Goal: Task Accomplishment & Management: Complete application form

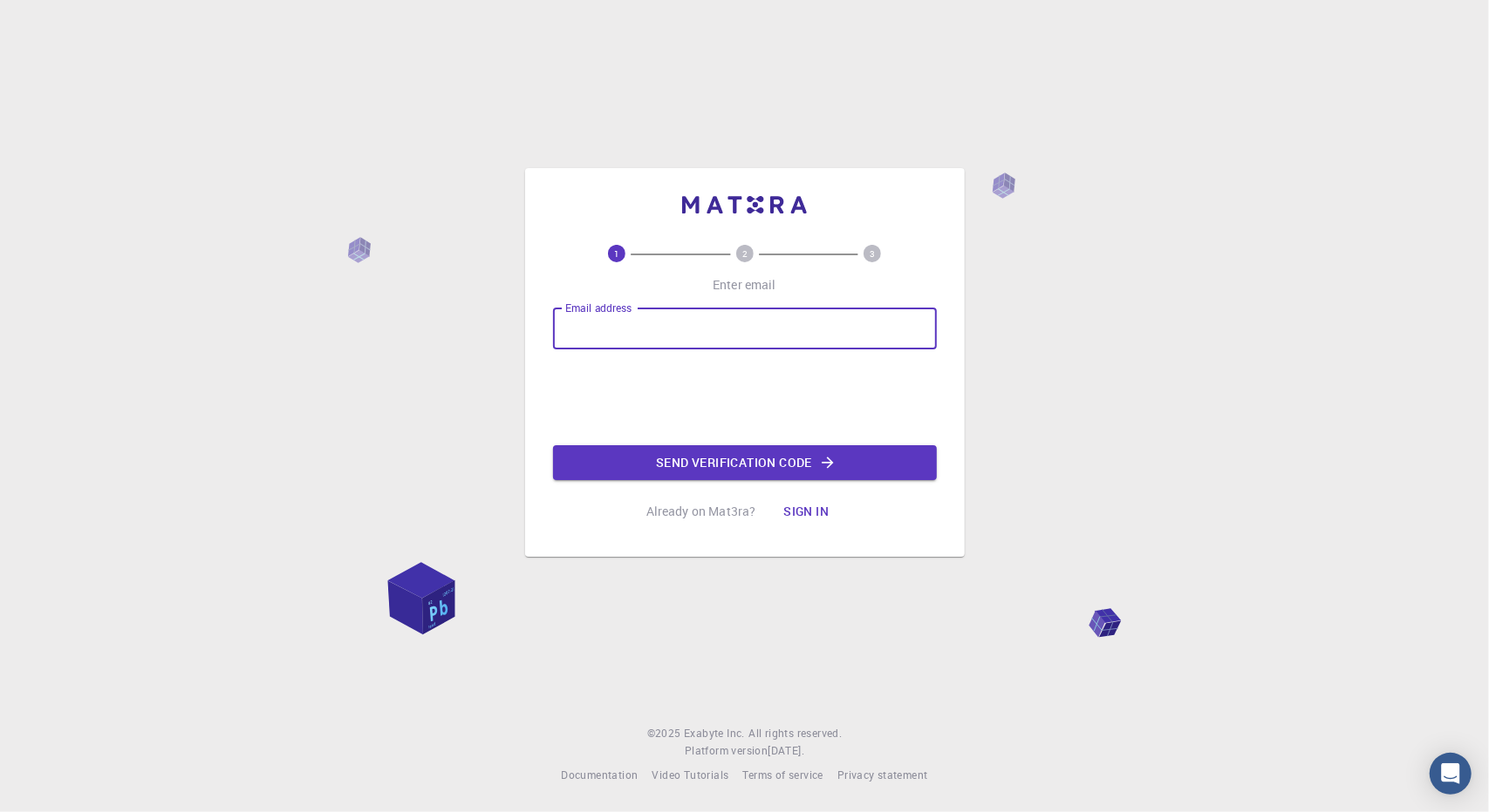
click at [673, 327] on input "Email address" at bounding box center [744, 329] width 384 height 42
type input "A"
type input "[EMAIL_ADDRESS][DOMAIN_NAME]"
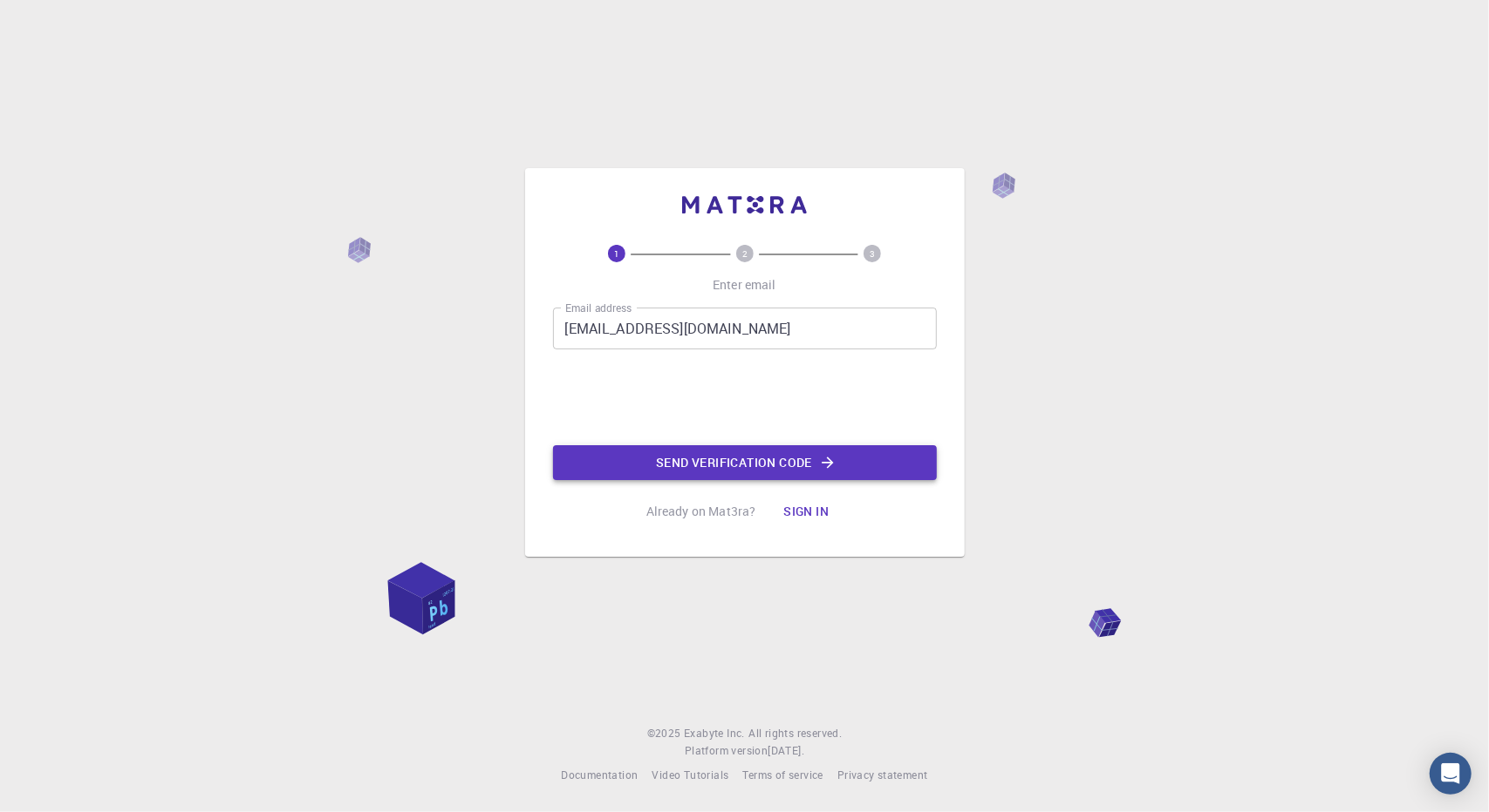
click at [631, 461] on button "Send verification code" at bounding box center [744, 463] width 384 height 35
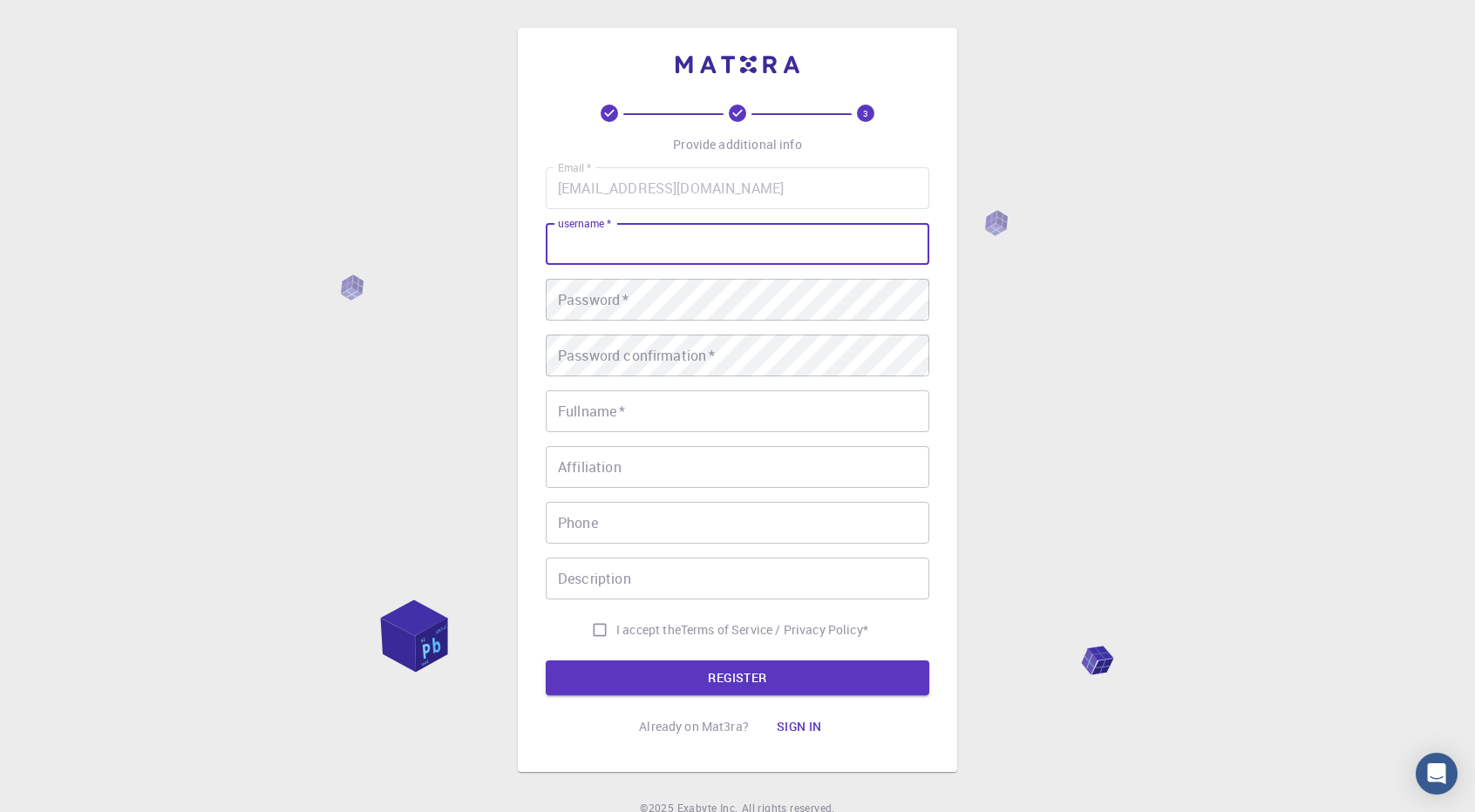
click at [634, 262] on input "username   *" at bounding box center [738, 243] width 384 height 42
type input "[PERSON_NAME]"
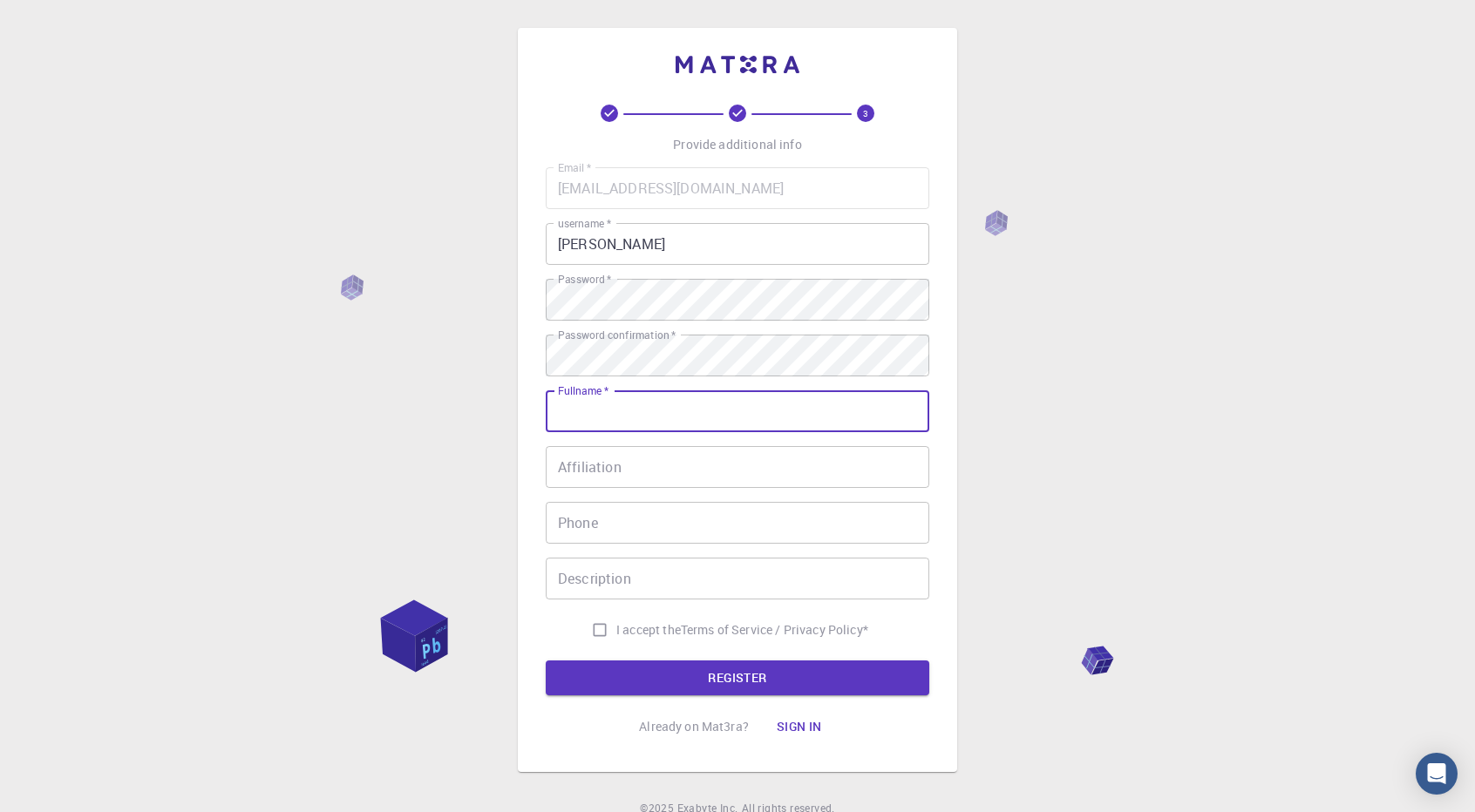
click at [598, 424] on input "Fullname   *" at bounding box center [738, 411] width 384 height 42
type input "[PERSON_NAME]"
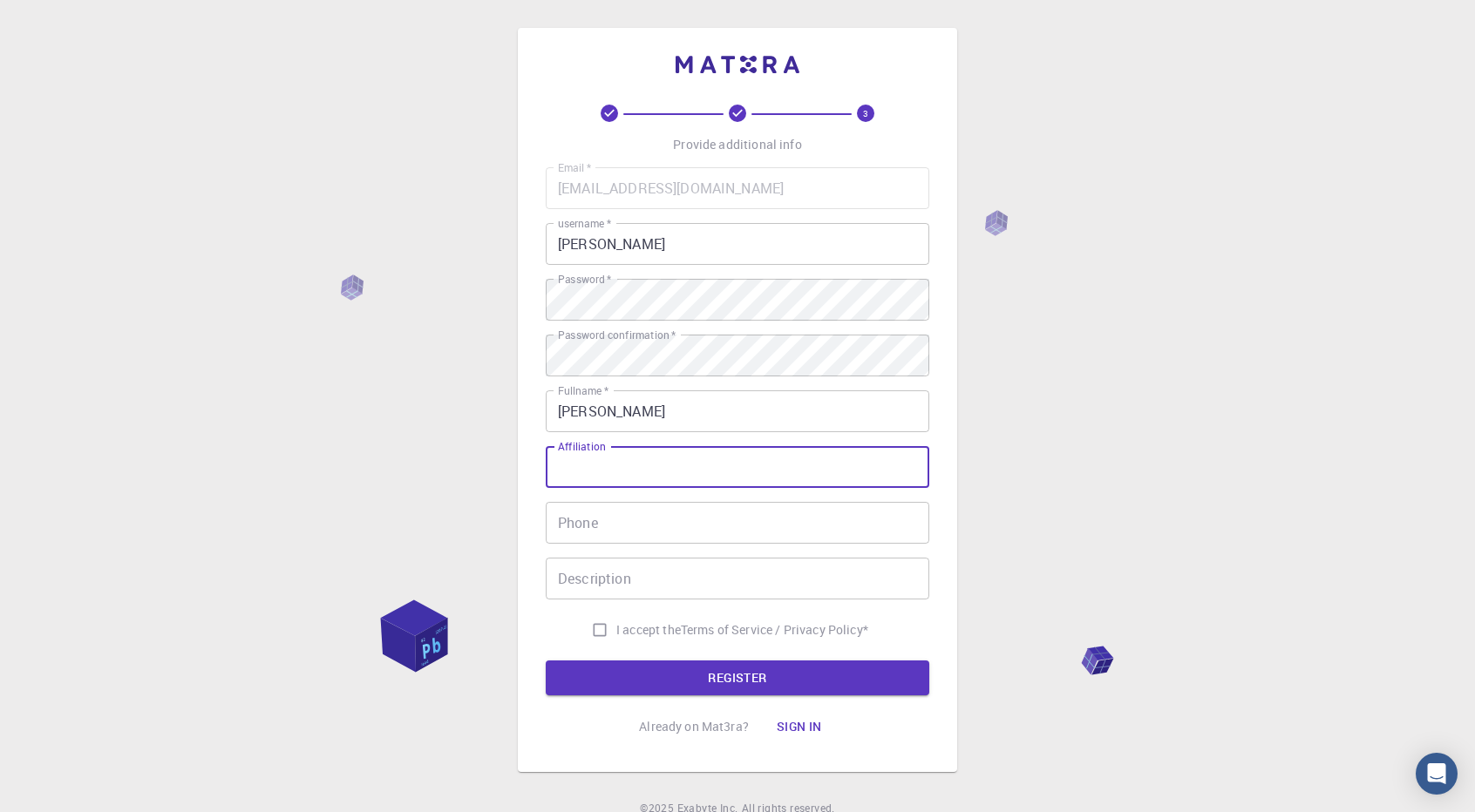
click at [577, 468] on input "Affiliation" at bounding box center [738, 467] width 384 height 42
type input "Netaji Subhas University of Technology"
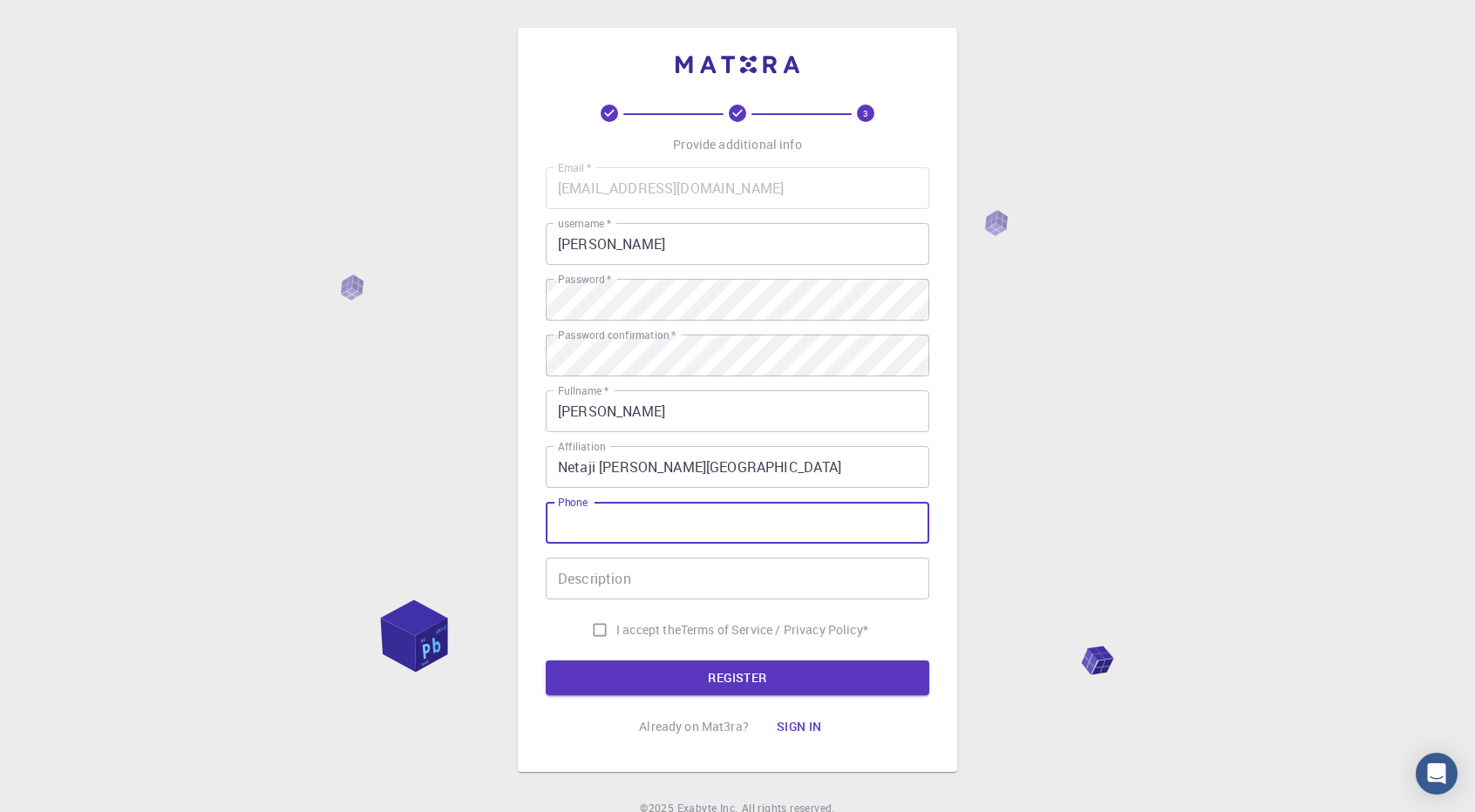
click at [689, 514] on input "Phone" at bounding box center [738, 523] width 384 height 42
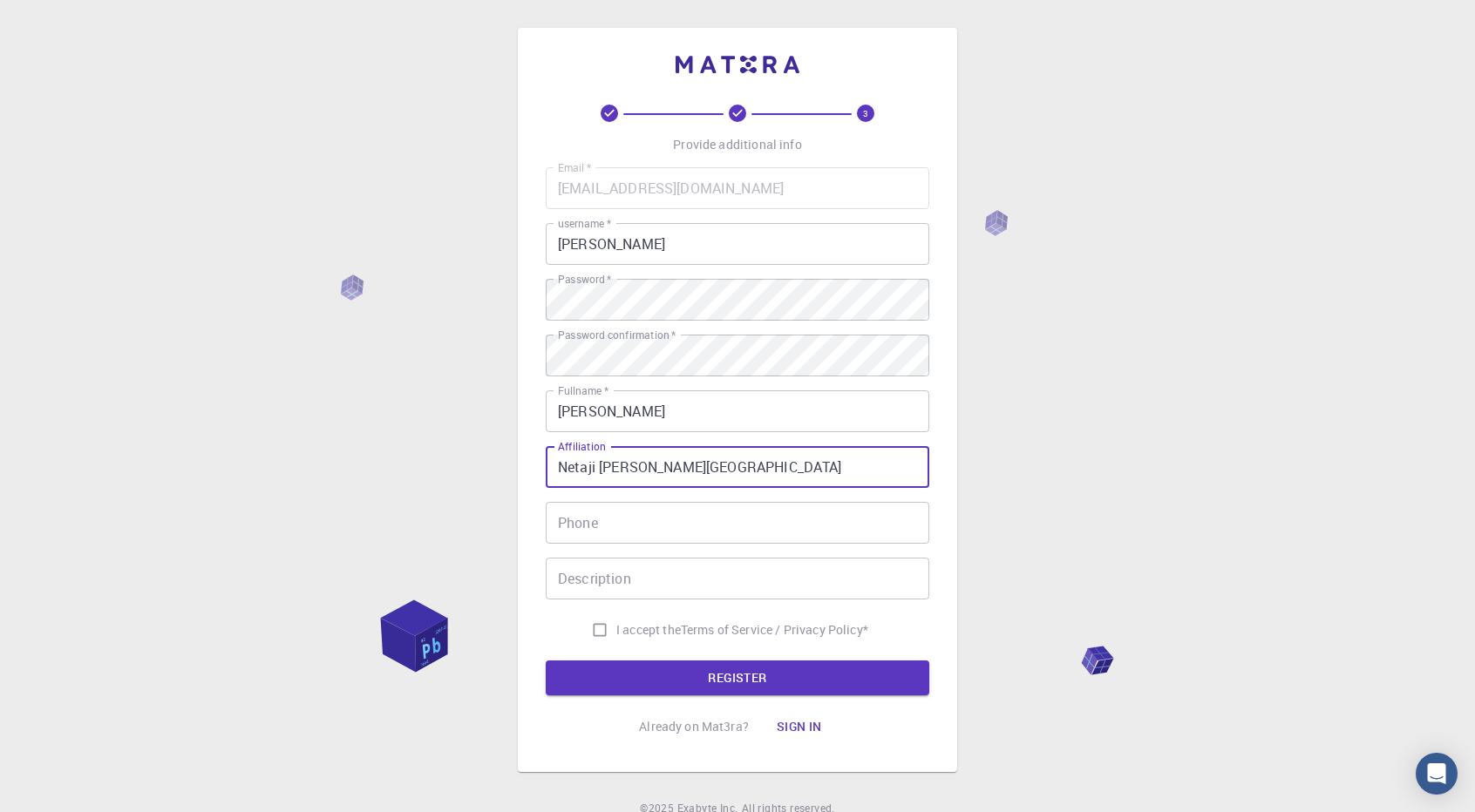
click at [825, 477] on input "Netaji Subhas University of Technology" at bounding box center [738, 467] width 384 height 42
drag, startPoint x: 825, startPoint y: 477, endPoint x: 405, endPoint y: 525, distance: 422.7
click at [405, 525] on div "3 Provide additional info Email   * amansati380@gmail.com Email   * username   …" at bounding box center [738, 444] width 1475 height 887
type input "Netaji Subhas University of Technology"
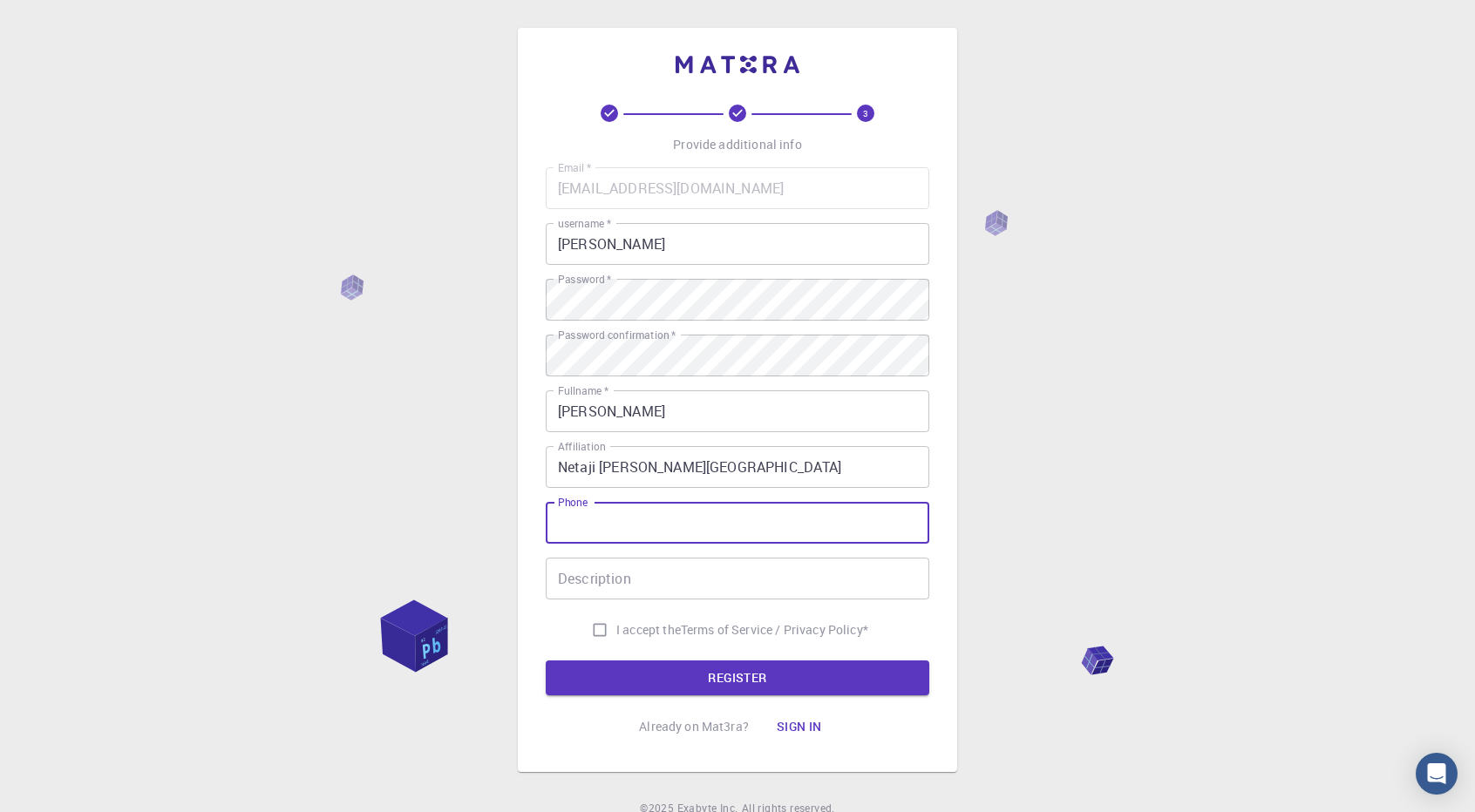
click at [654, 528] on input "Phone" at bounding box center [738, 523] width 384 height 42
type input "9146610727"
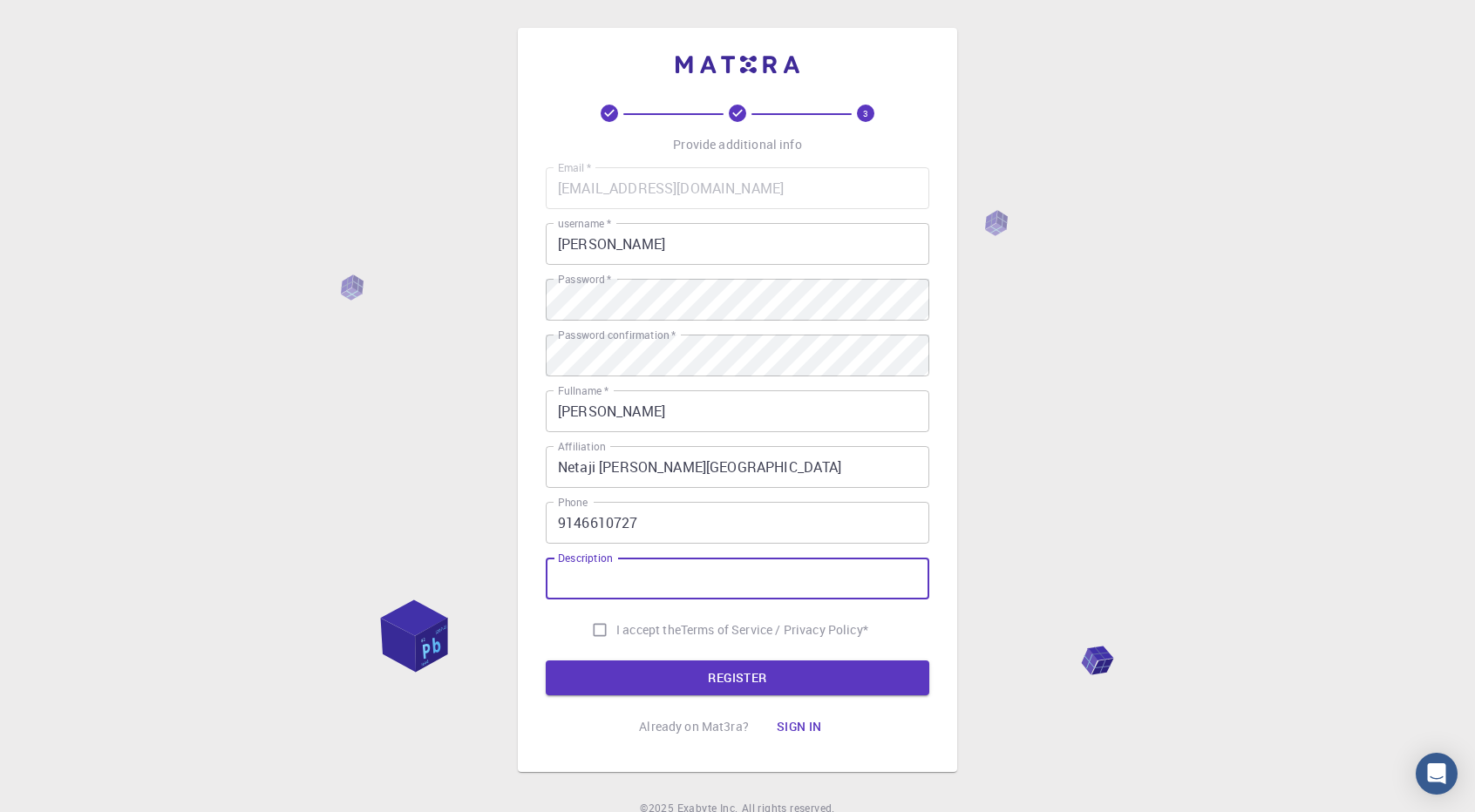
click at [577, 581] on input "Description" at bounding box center [738, 578] width 384 height 42
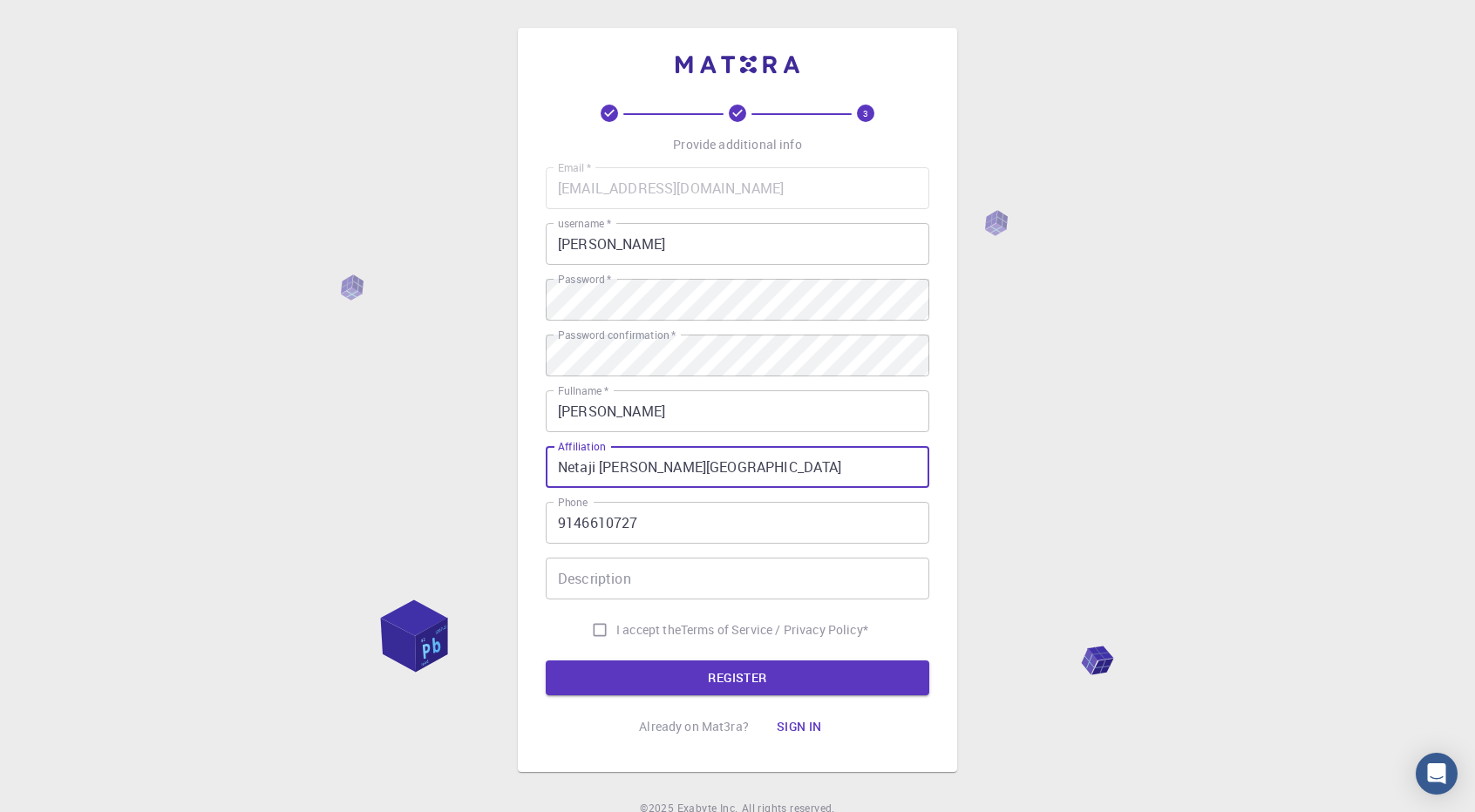
drag, startPoint x: 838, startPoint y: 454, endPoint x: 202, endPoint y: 424, distance: 636.7
click at [202, 424] on div "3 Provide additional info Email   * amansati380@gmail.com Email   * username   …" at bounding box center [738, 444] width 1475 height 887
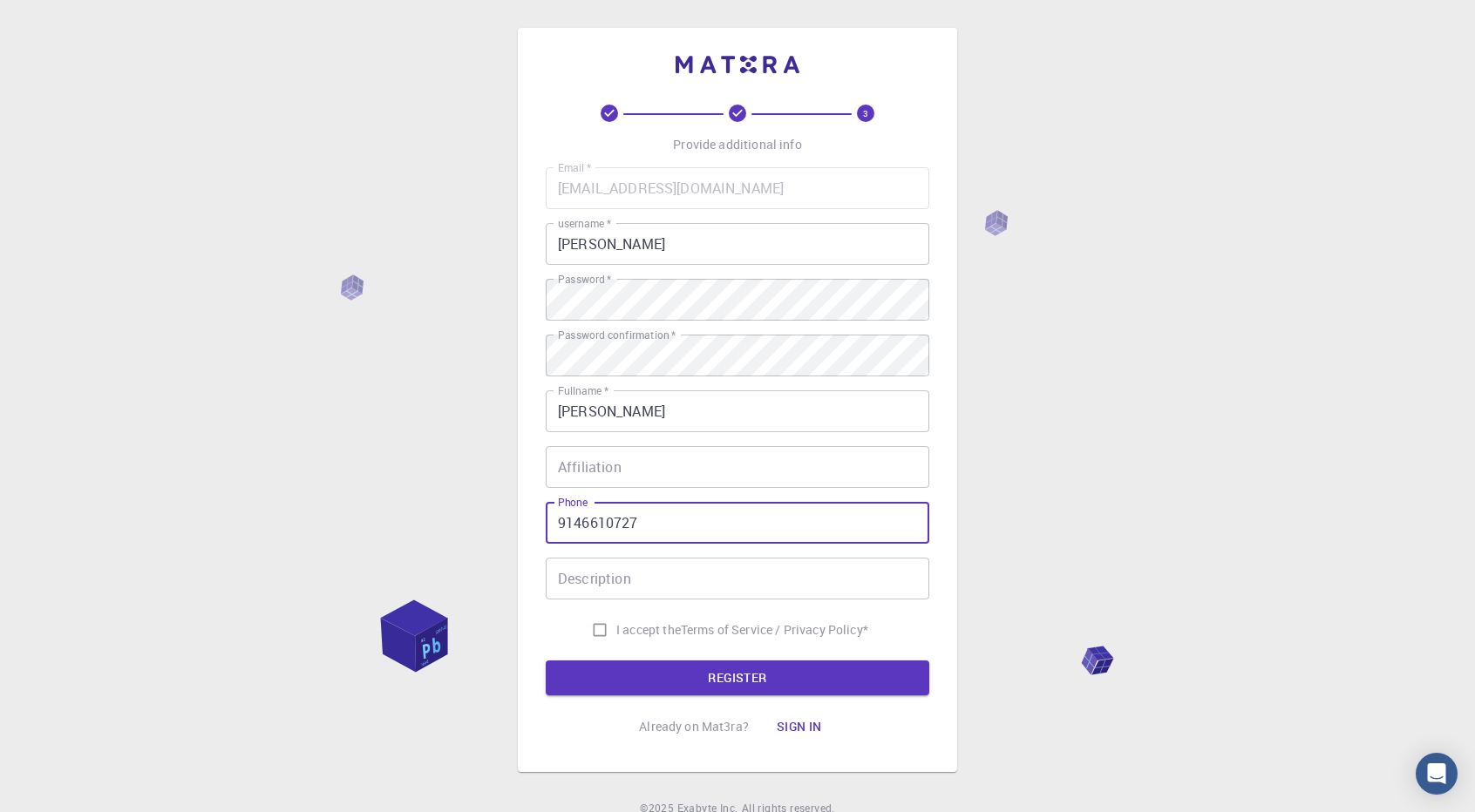
drag, startPoint x: 651, startPoint y: 526, endPoint x: 420, endPoint y: 505, distance: 232.0
click at [420, 505] on div "3 Provide additional info Email   * amansati380@gmail.com Email   * username   …" at bounding box center [738, 444] width 1475 height 887
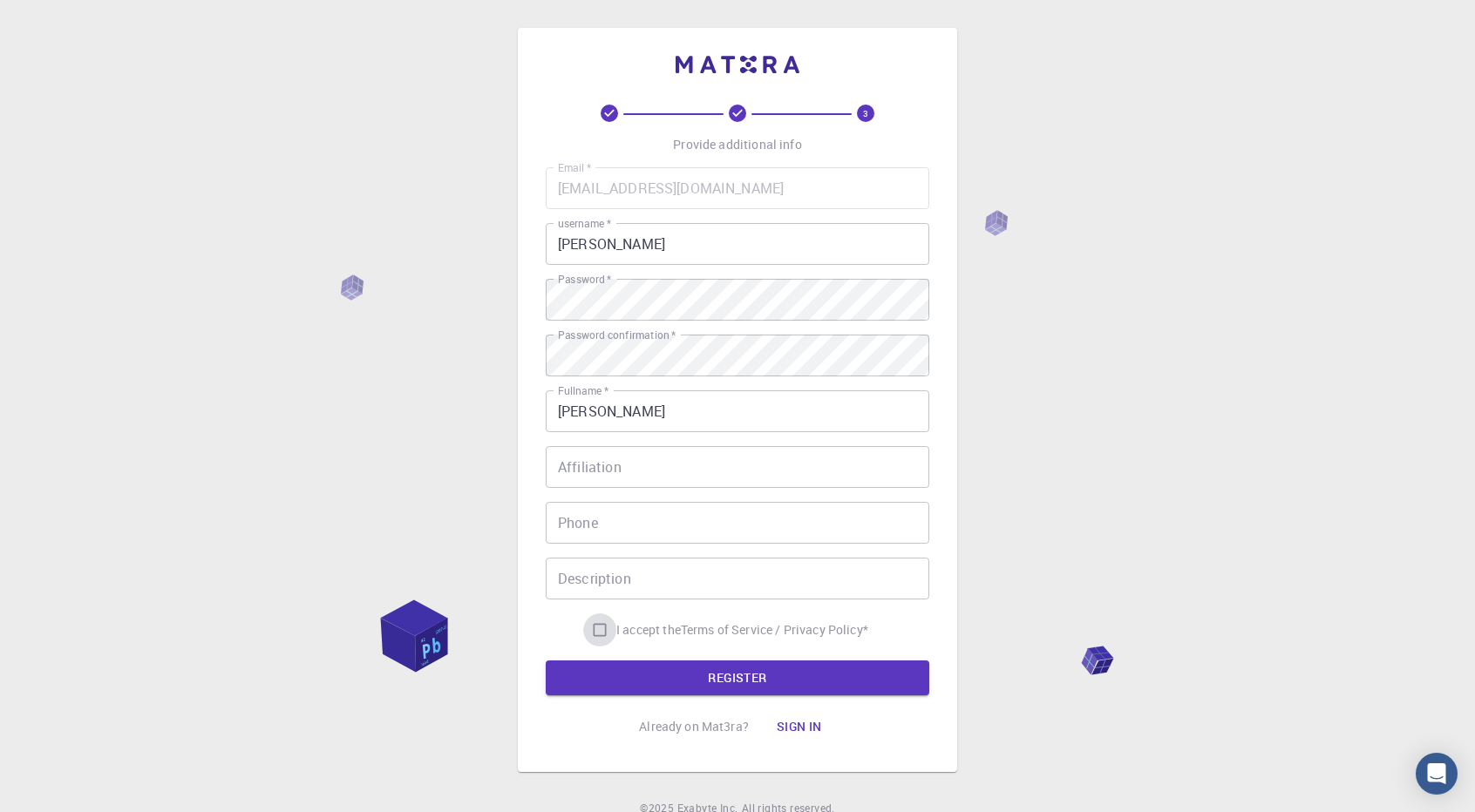
click at [606, 630] on input "I accept the Terms of Service / Privacy Policy *" at bounding box center [599, 630] width 33 height 33
checkbox input "true"
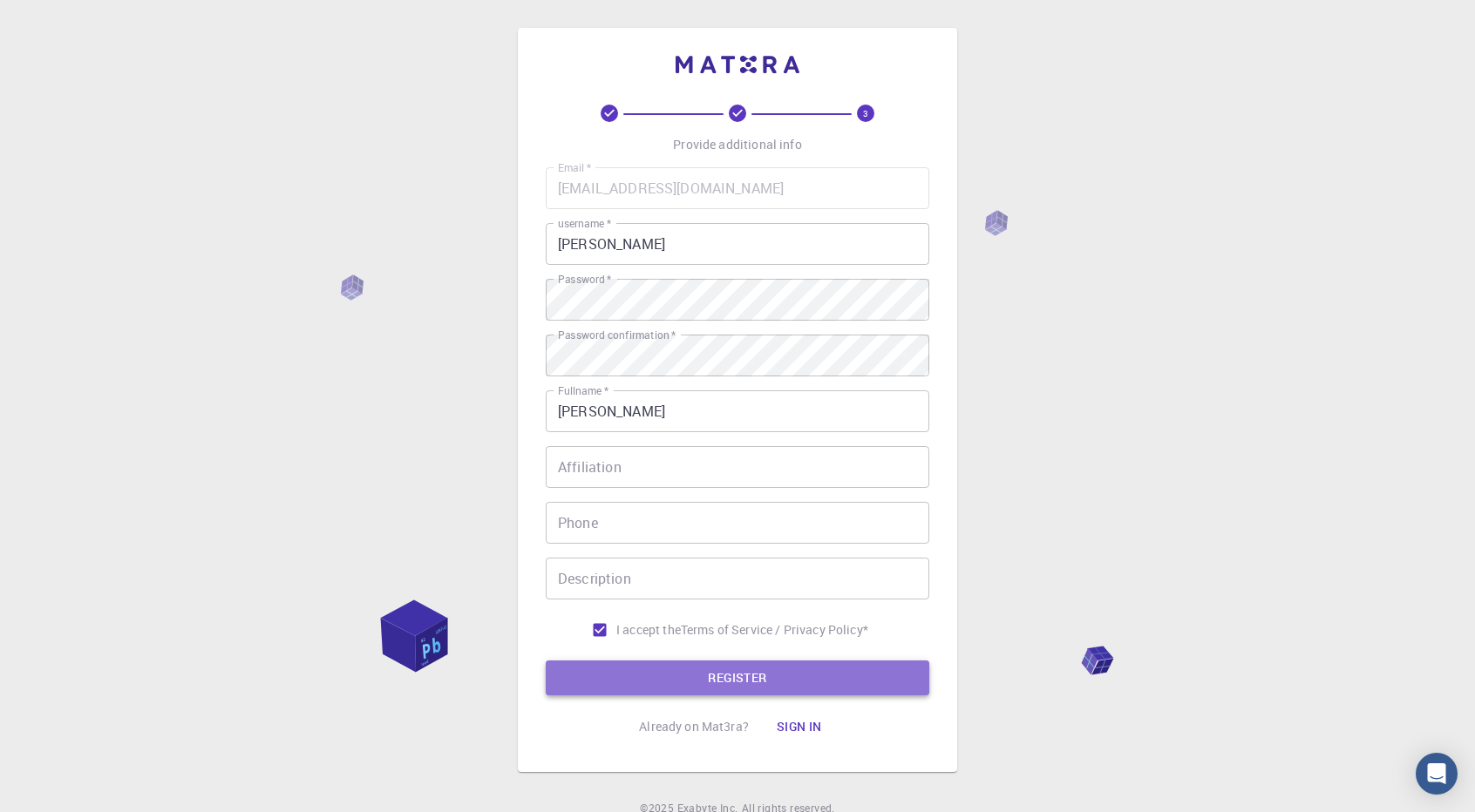
click at [654, 688] on button "REGISTER" at bounding box center [738, 678] width 384 height 35
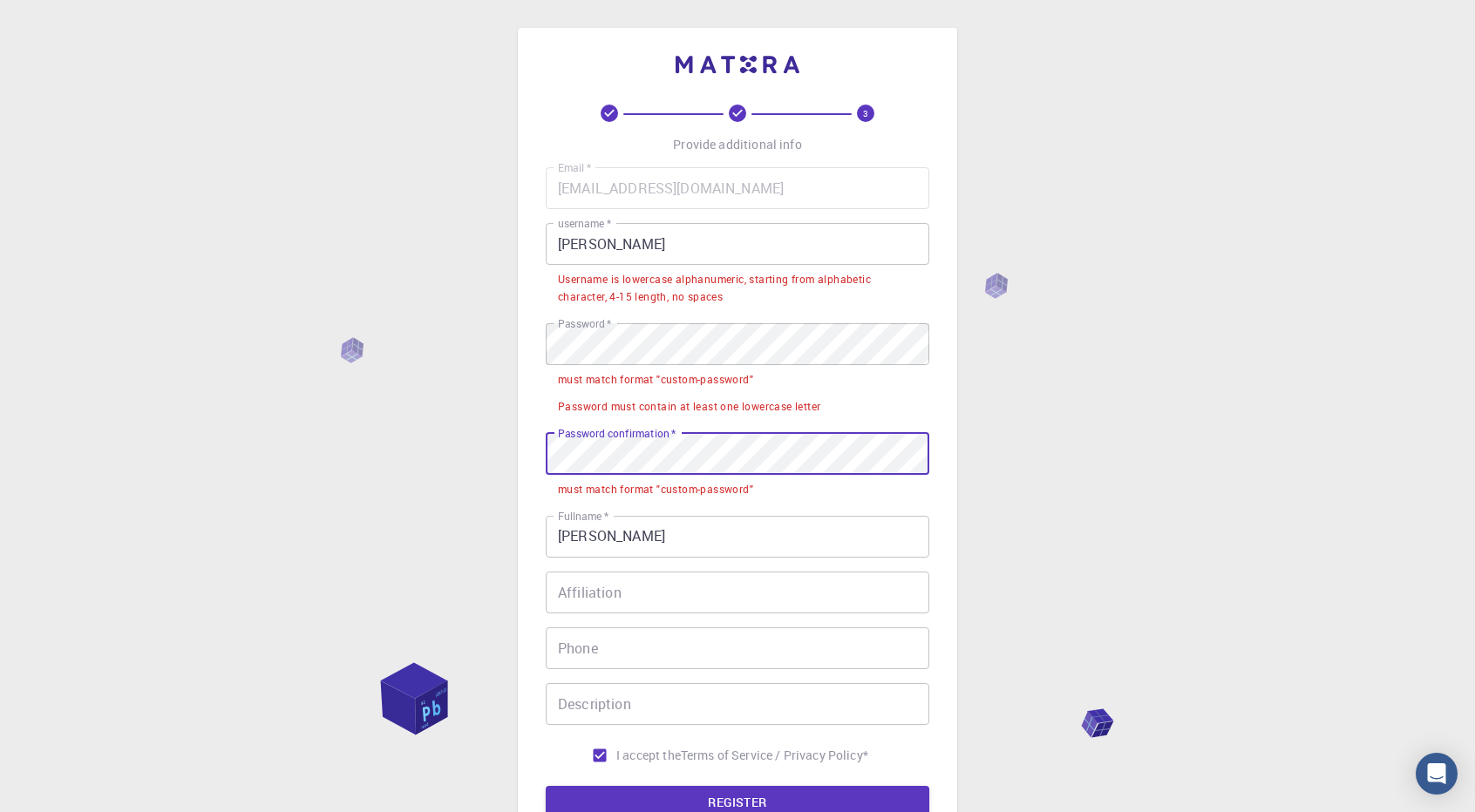
click at [269, 477] on div "3 Provide additional info Email   * amansati380@gmail.com Email   * username   …" at bounding box center [738, 506] width 1475 height 1012
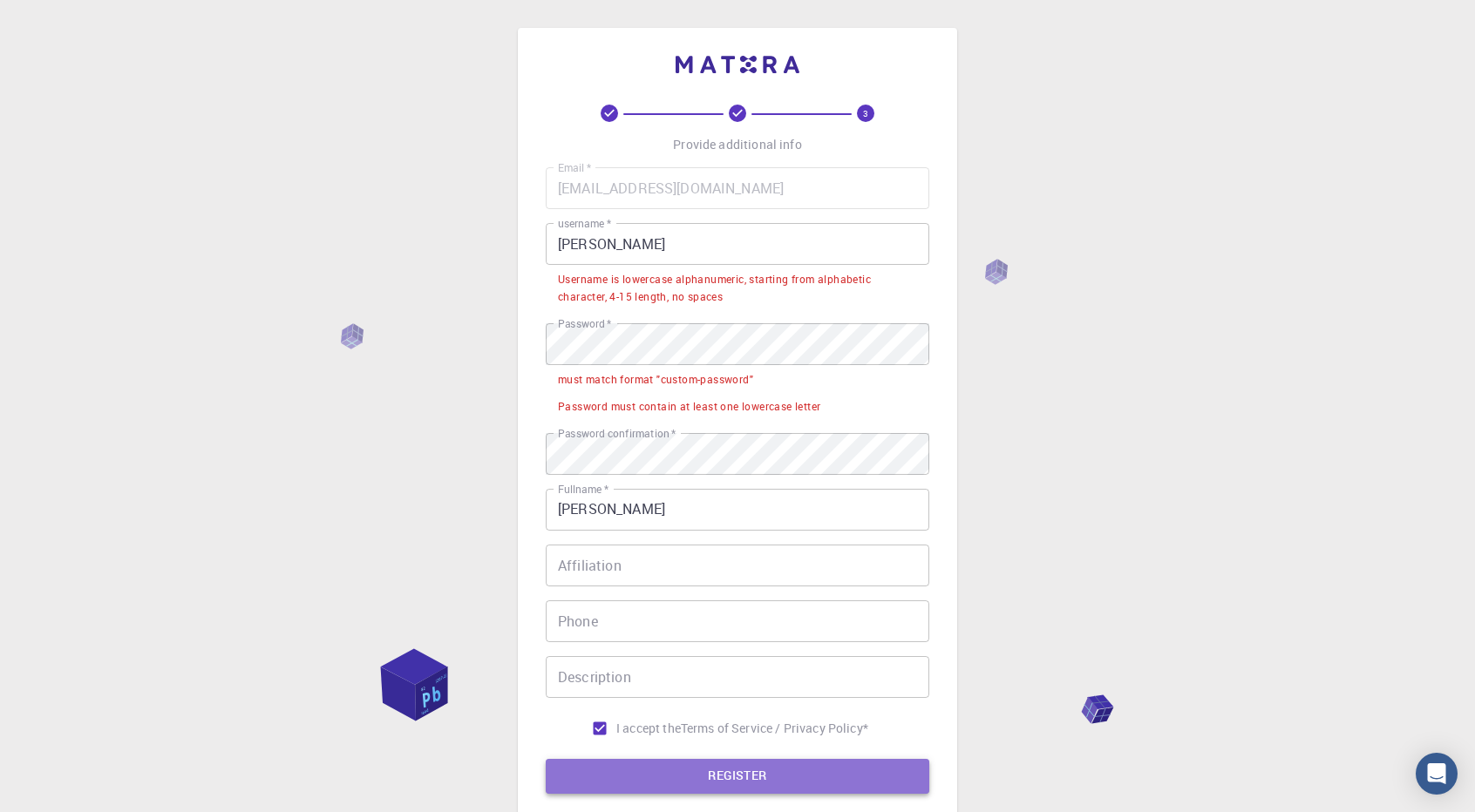
click at [654, 767] on button "REGISTER" at bounding box center [738, 776] width 384 height 35
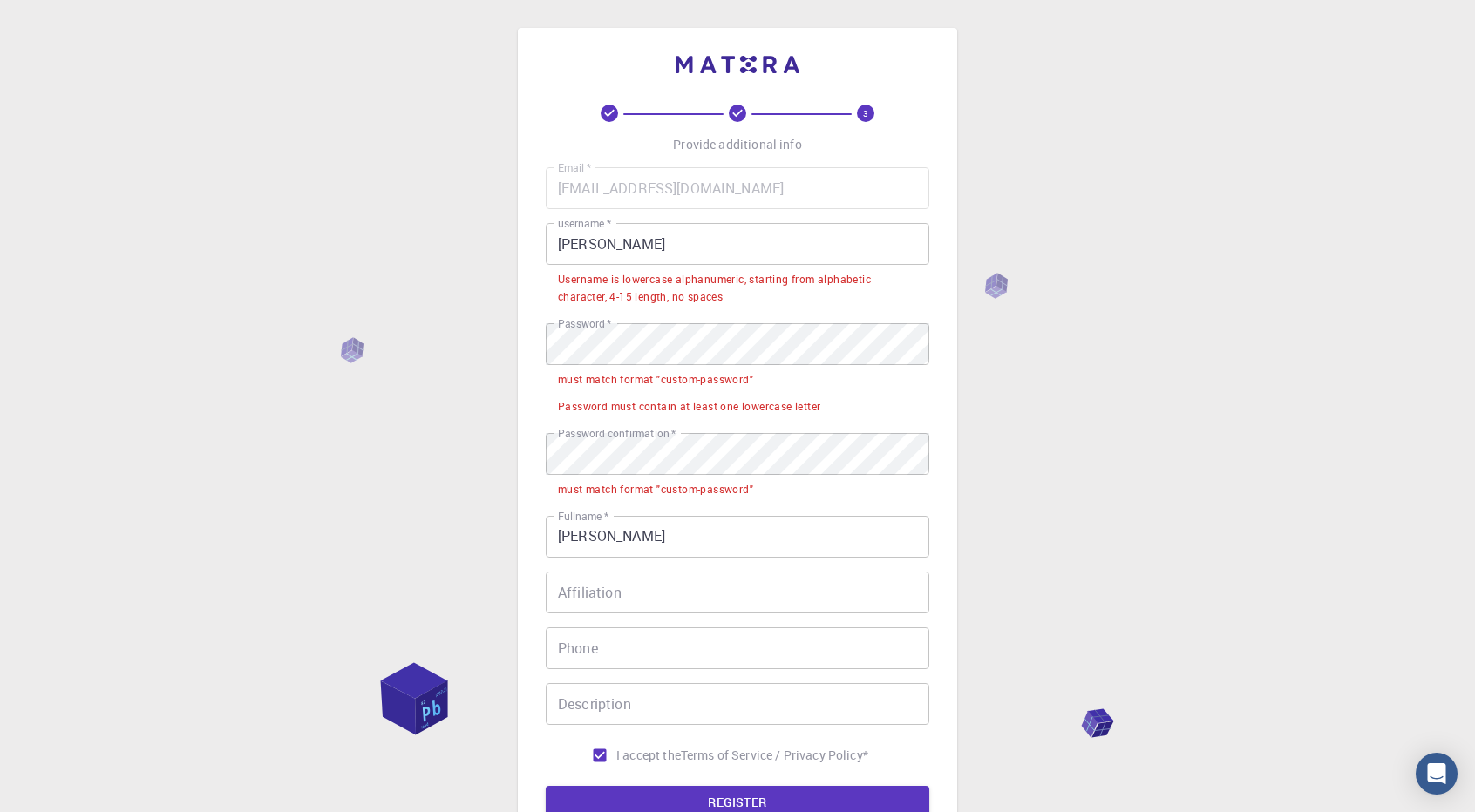
click at [165, 366] on div "3 Provide additional info Email   * amansati380@gmail.com Email   * username   …" at bounding box center [738, 506] width 1475 height 1012
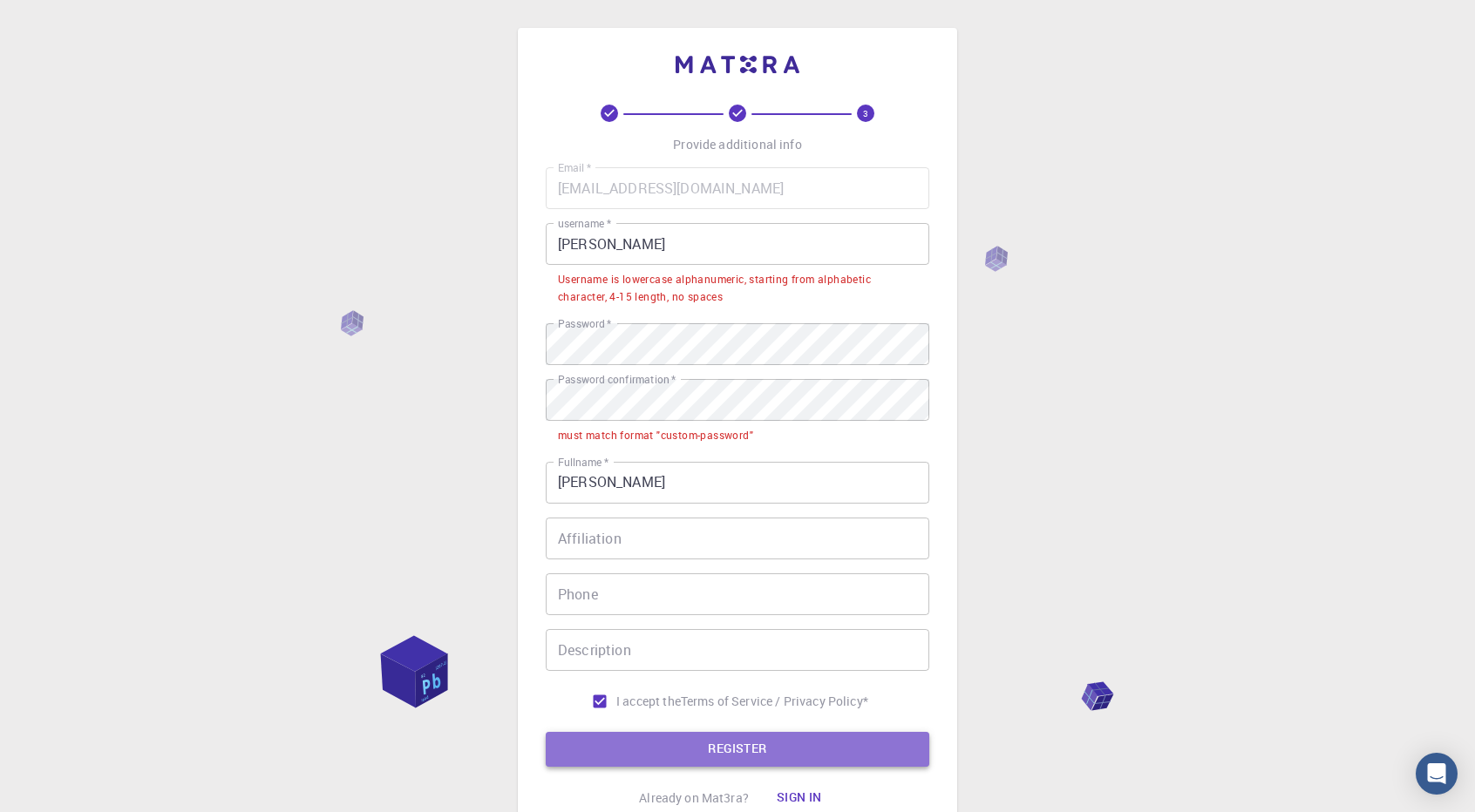
click at [673, 733] on button "REGISTER" at bounding box center [738, 749] width 384 height 35
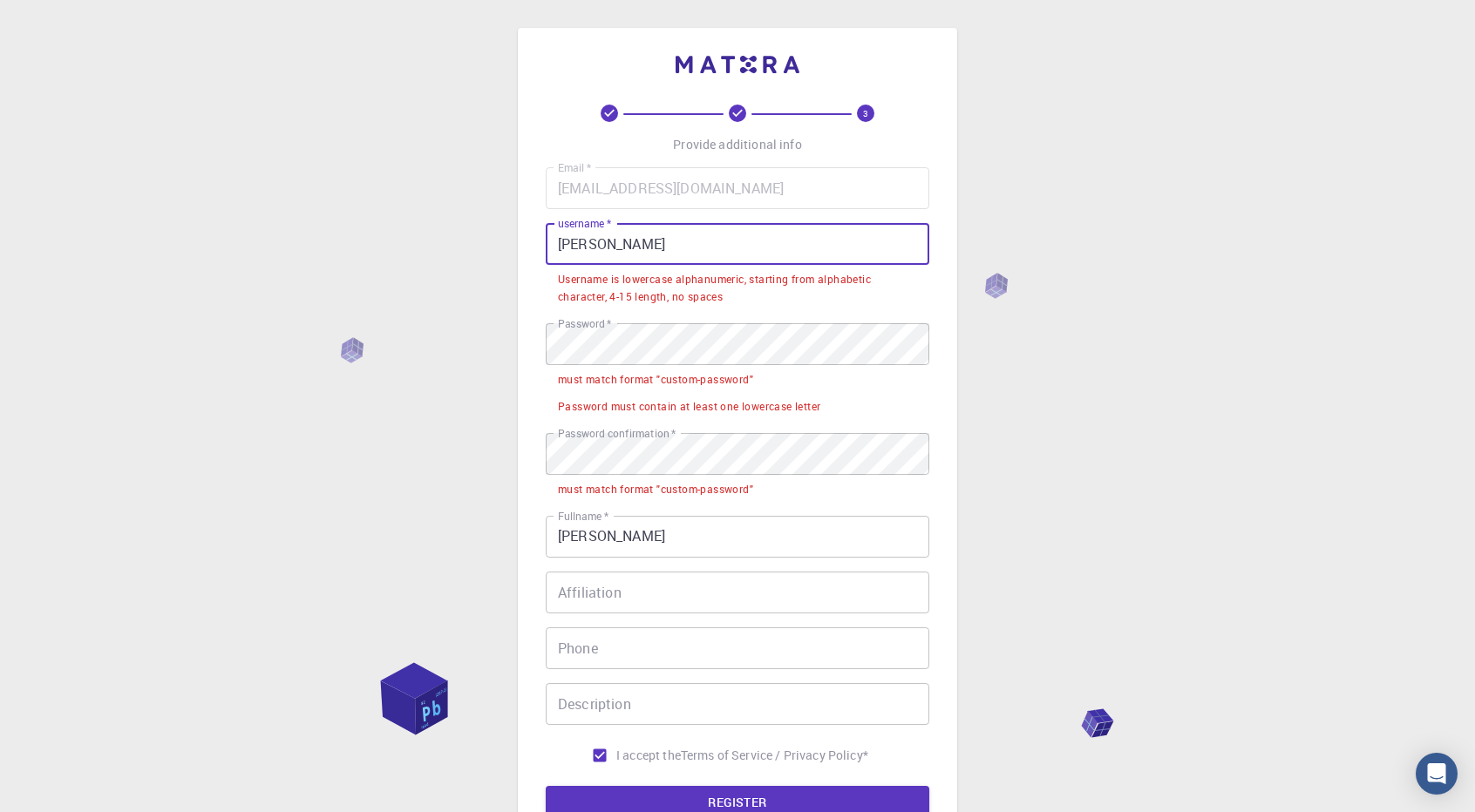
click at [603, 246] on input "[PERSON_NAME]" at bounding box center [738, 243] width 384 height 42
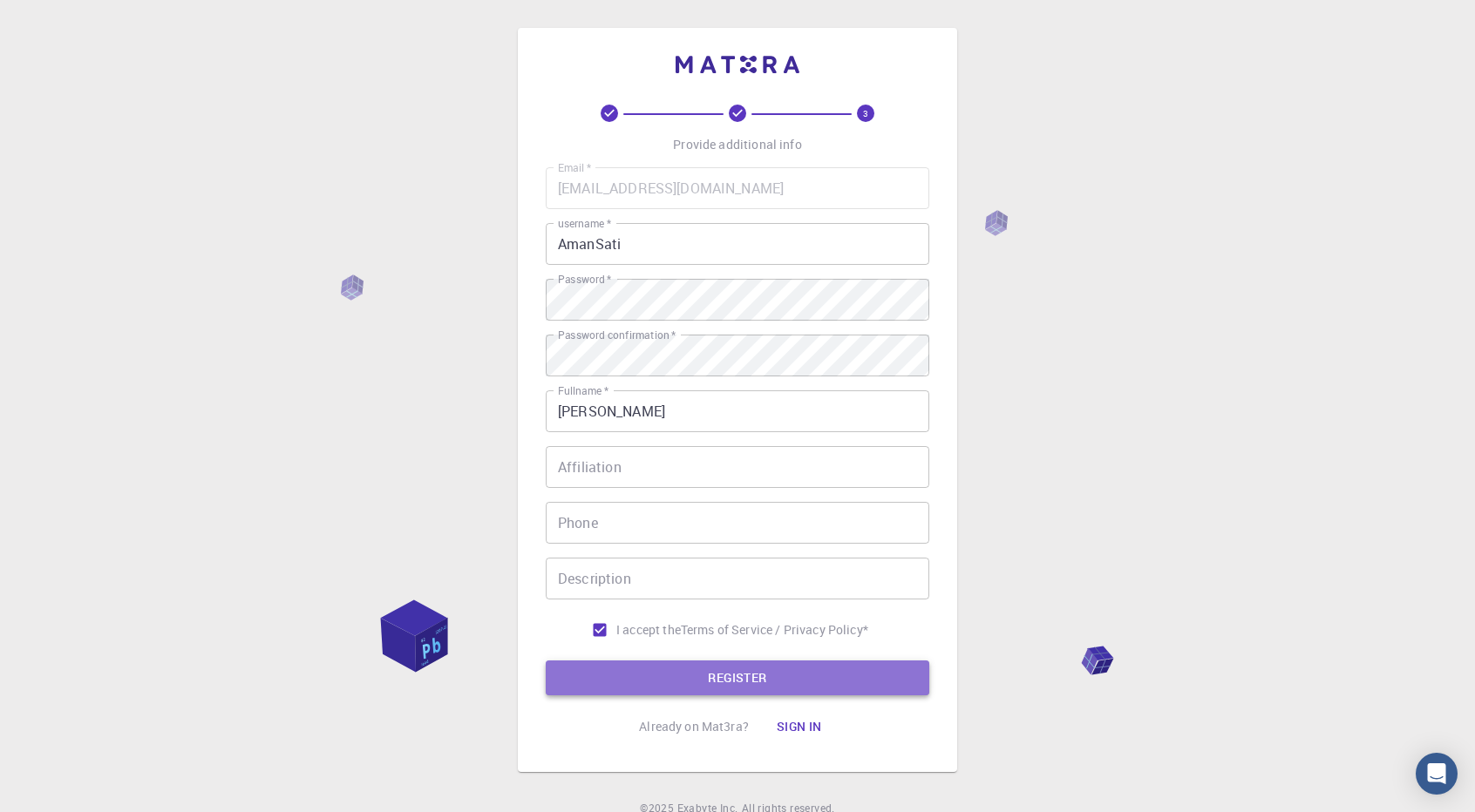
click at [687, 678] on button "REGISTER" at bounding box center [738, 678] width 384 height 35
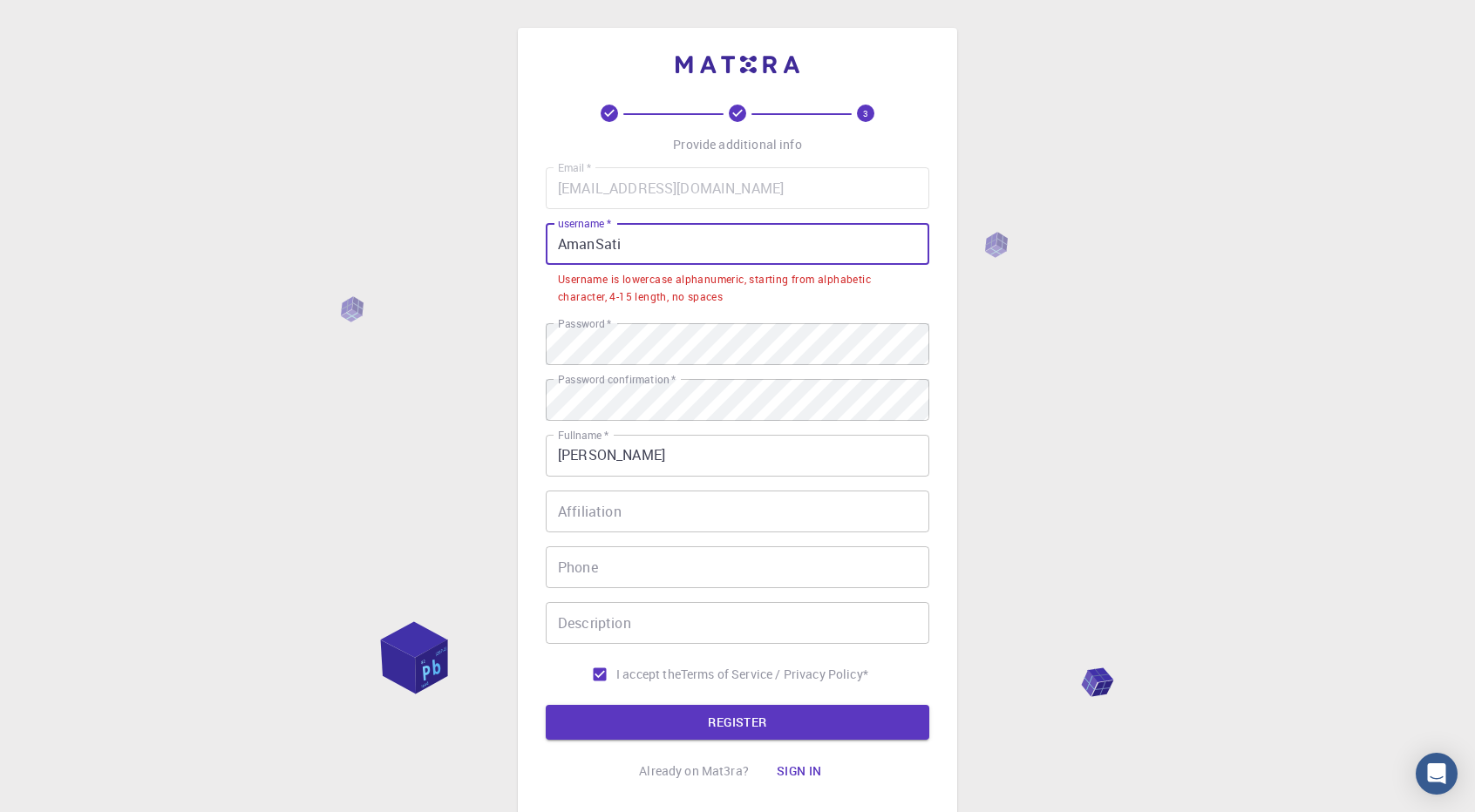
click at [715, 259] on input "AmanSati" at bounding box center [738, 243] width 384 height 42
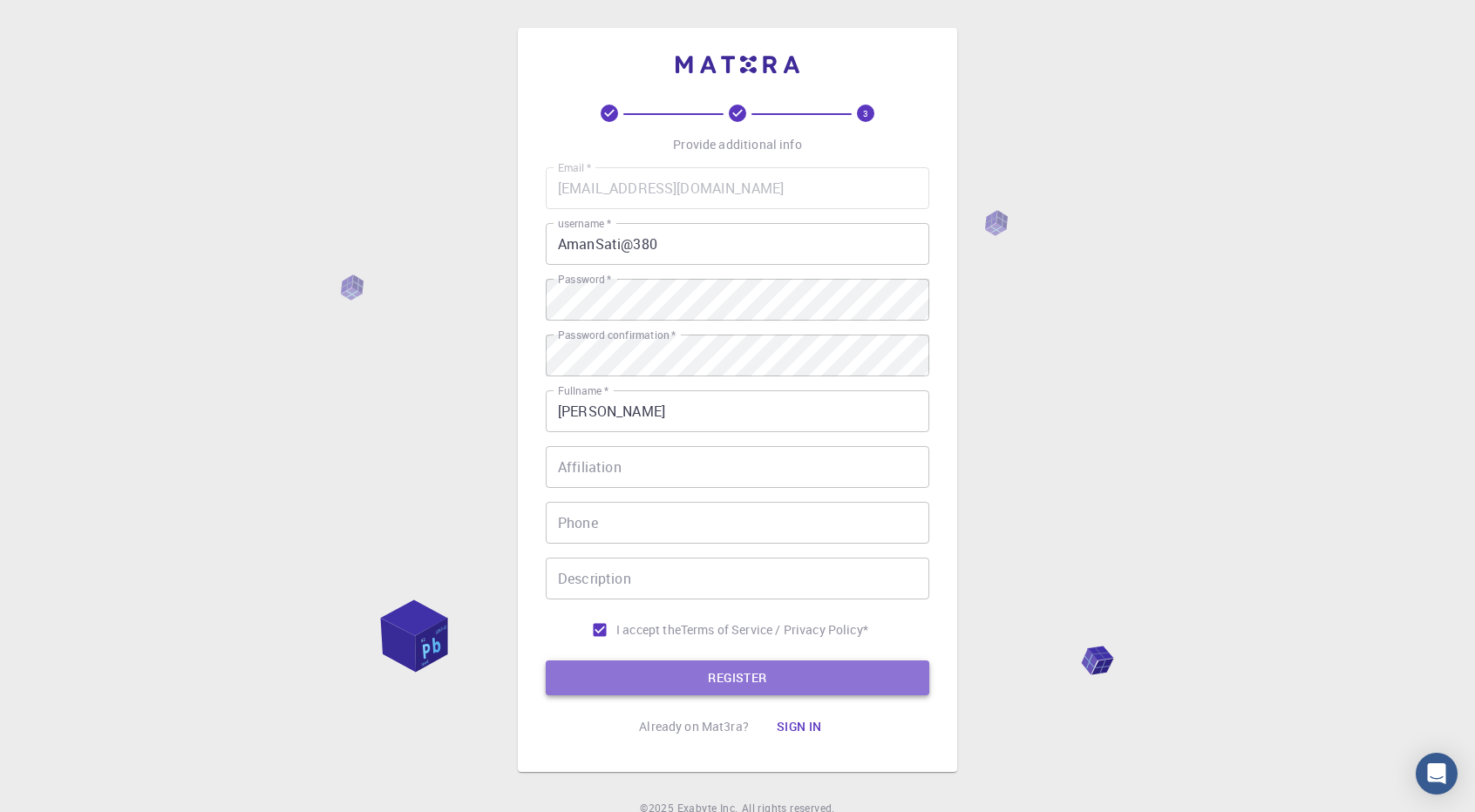
click at [697, 681] on button "REGISTER" at bounding box center [738, 678] width 384 height 35
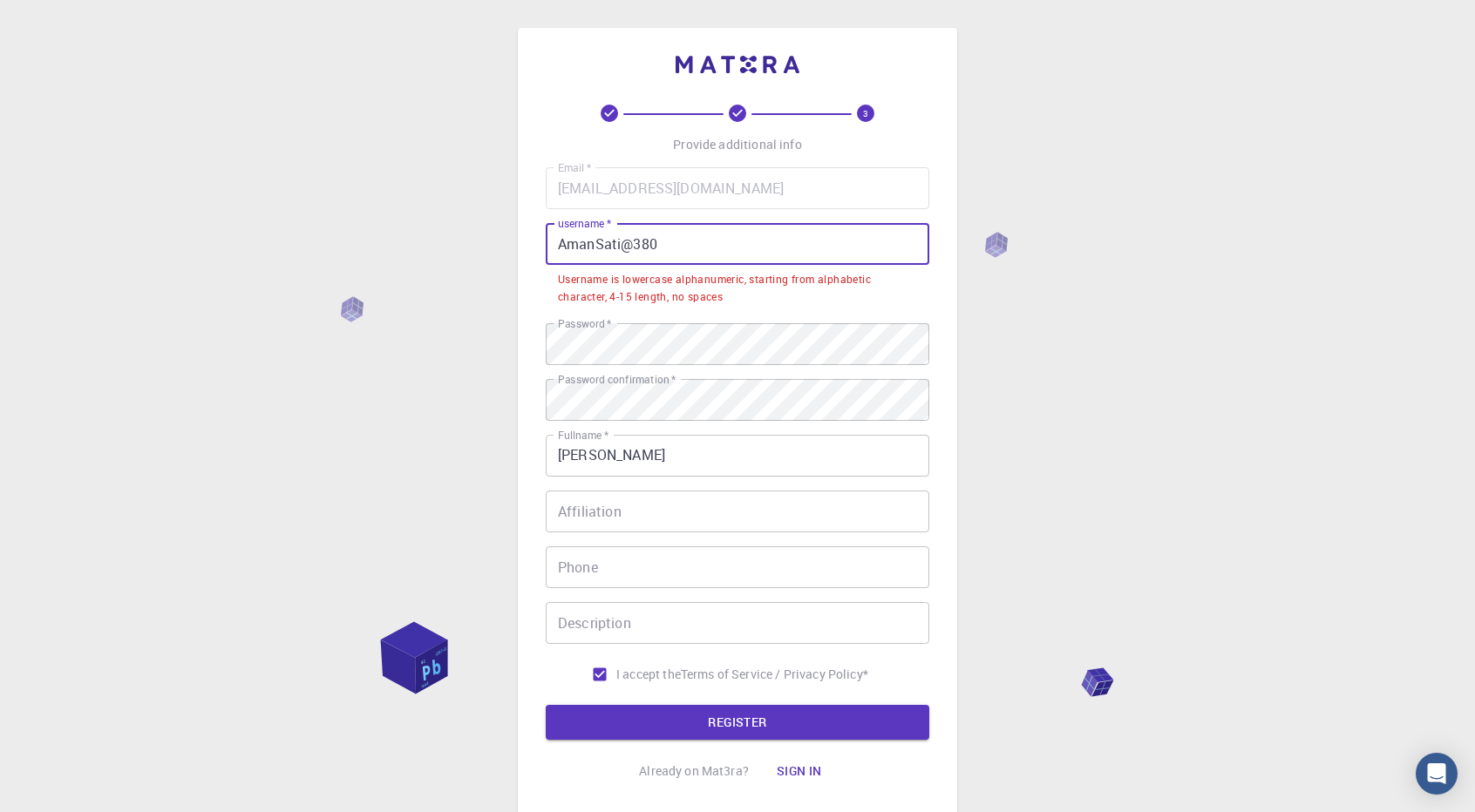
click at [563, 243] on input "AmanSati@380" at bounding box center [738, 243] width 384 height 42
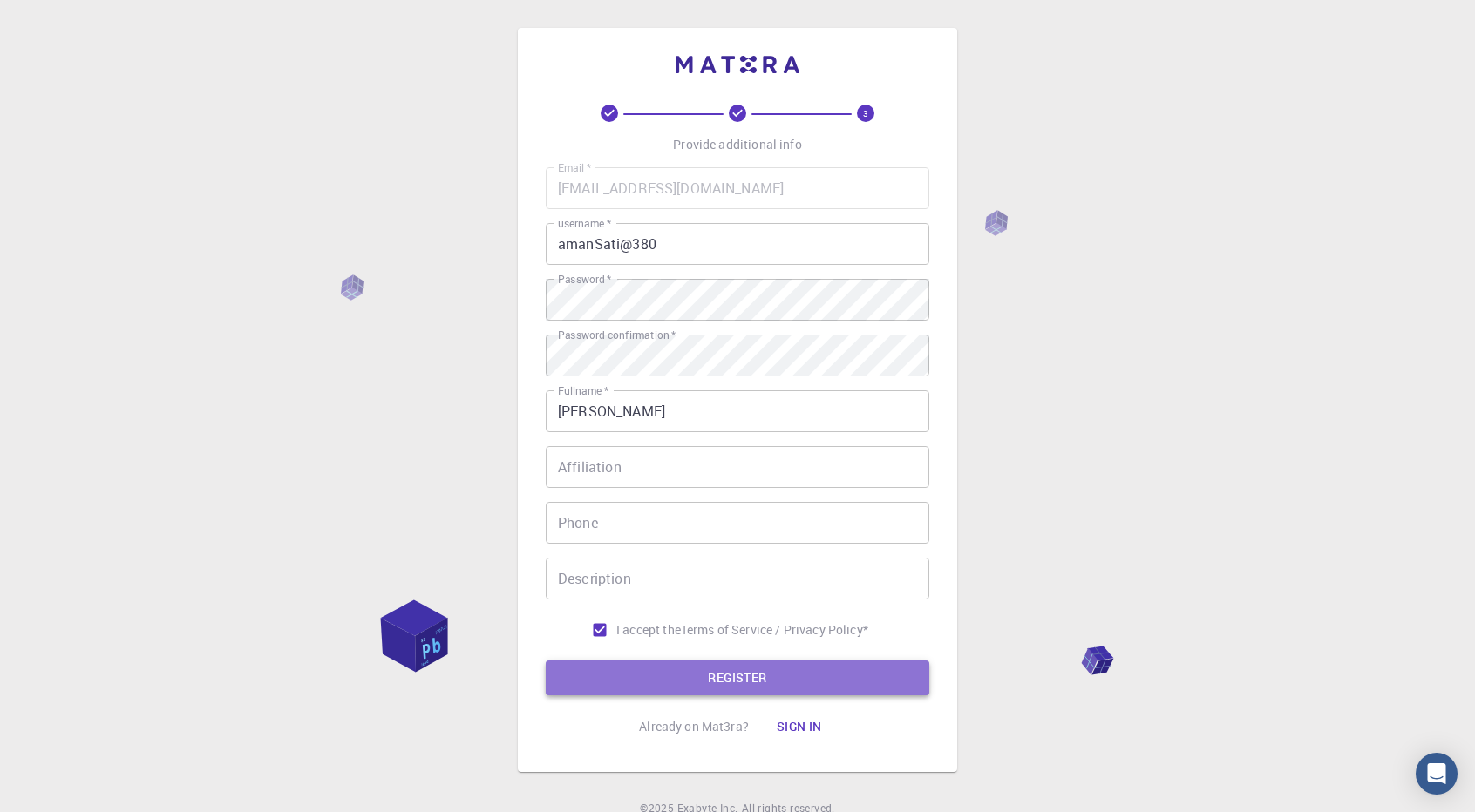
click at [640, 675] on button "REGISTER" at bounding box center [738, 678] width 384 height 35
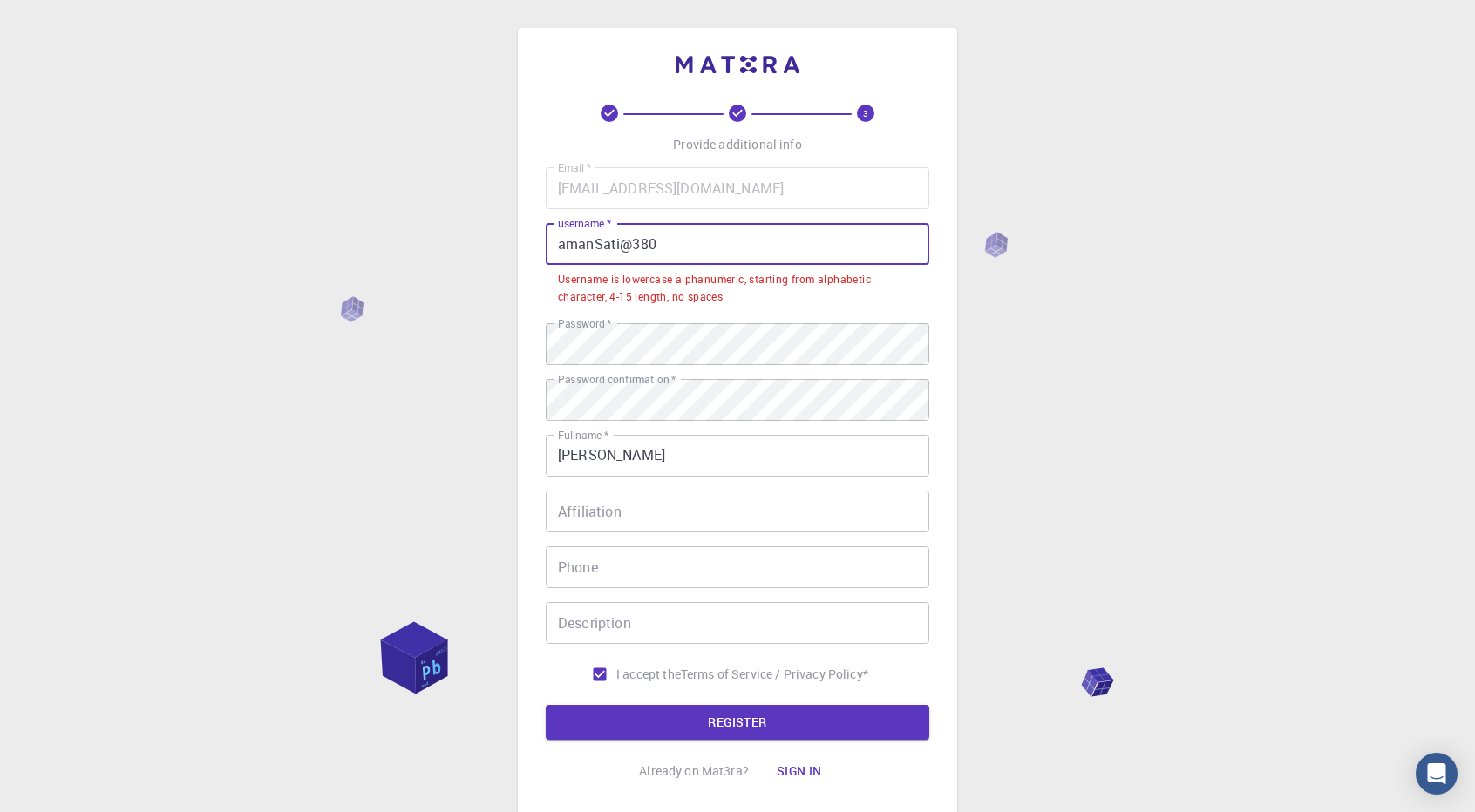
click at [599, 246] on input "amanSati@380" at bounding box center [738, 243] width 384 height 42
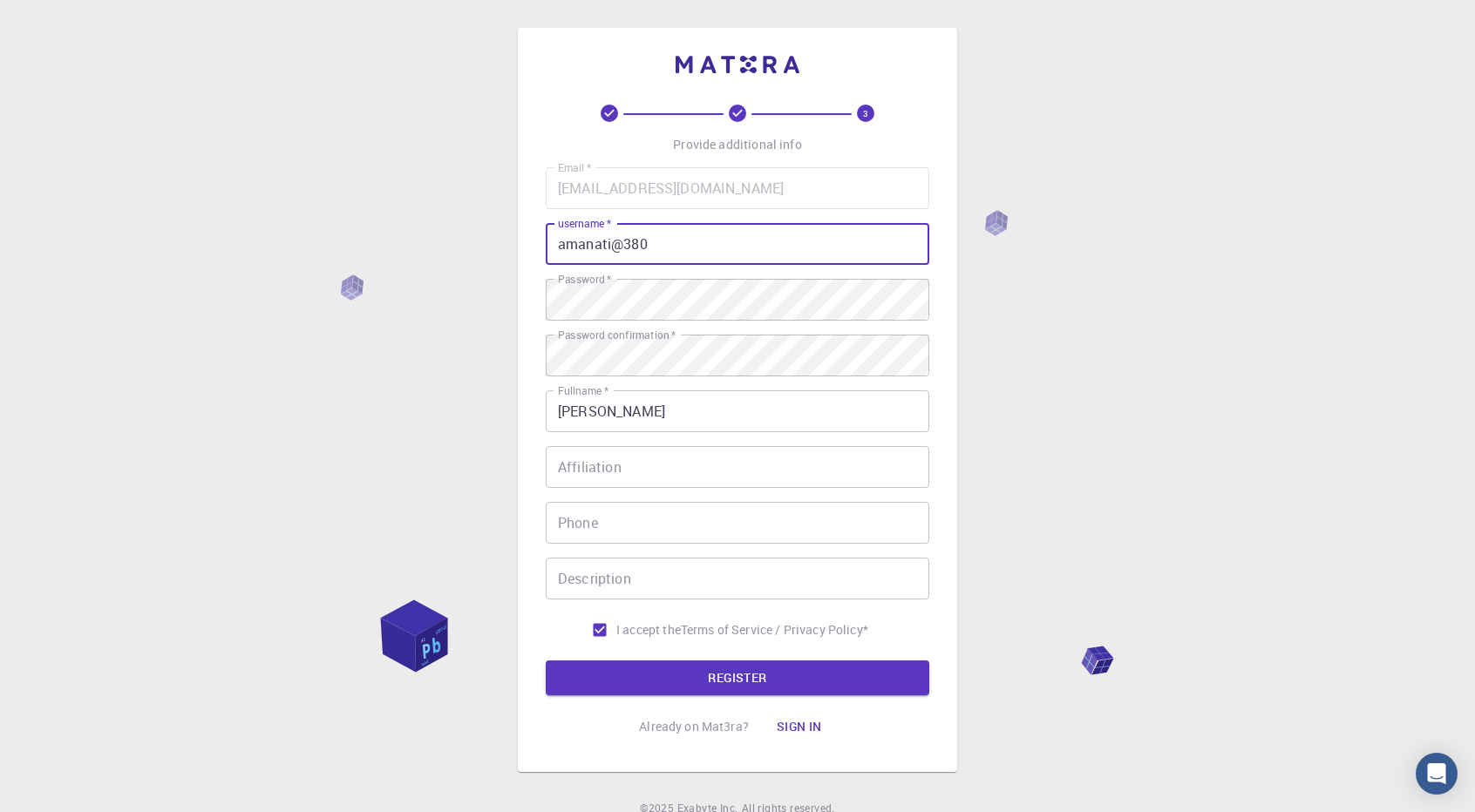
click at [599, 246] on input "amanati@380" at bounding box center [738, 243] width 384 height 42
click at [725, 697] on div "3 Provide additional info Email   * amansati380@gmail.com Email   * username   …" at bounding box center [738, 424] width 384 height 640
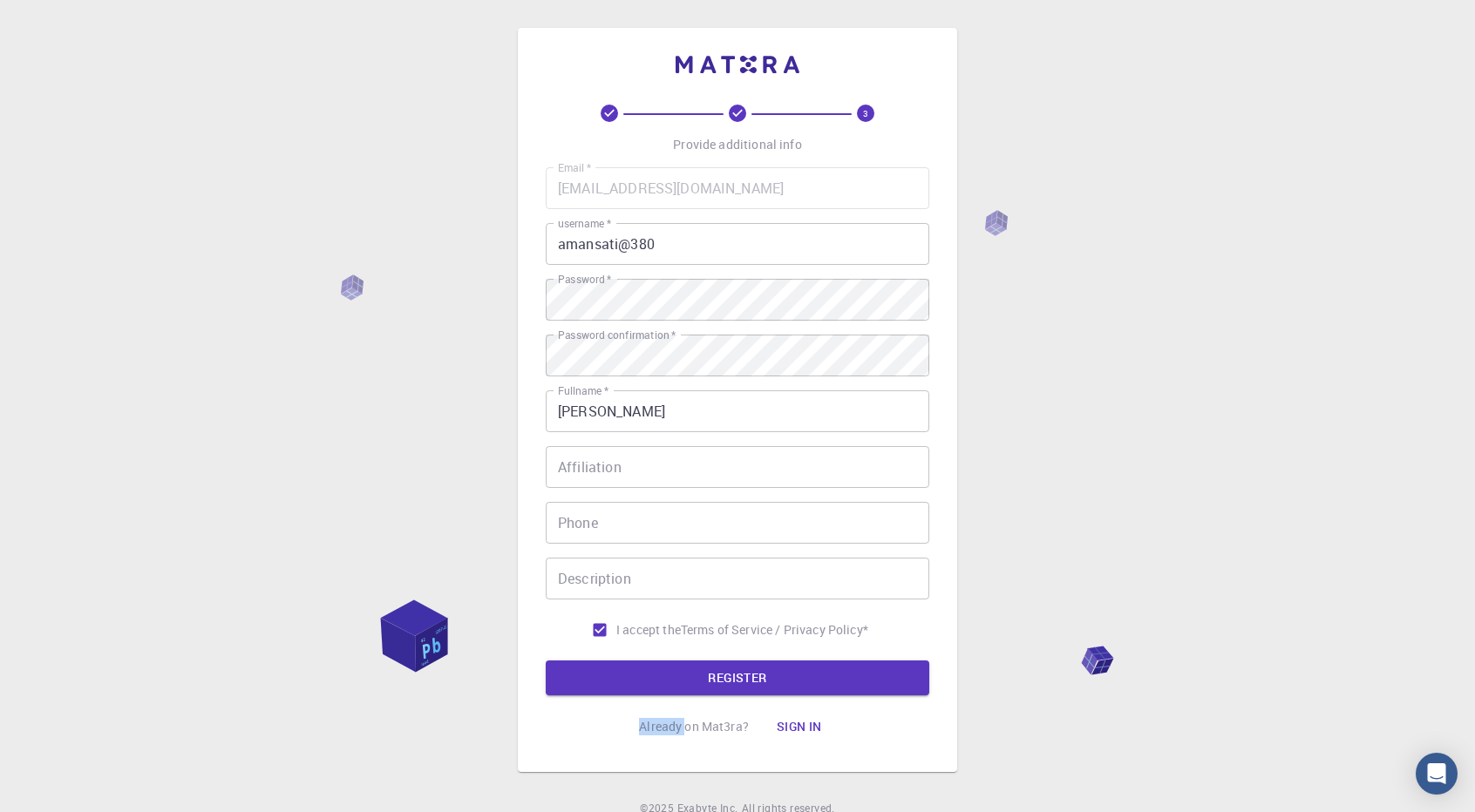
click at [725, 697] on div "3 Provide additional info Email   * amansati380@gmail.com Email   * username   …" at bounding box center [738, 424] width 384 height 640
click at [710, 693] on button "REGISTER" at bounding box center [738, 678] width 384 height 35
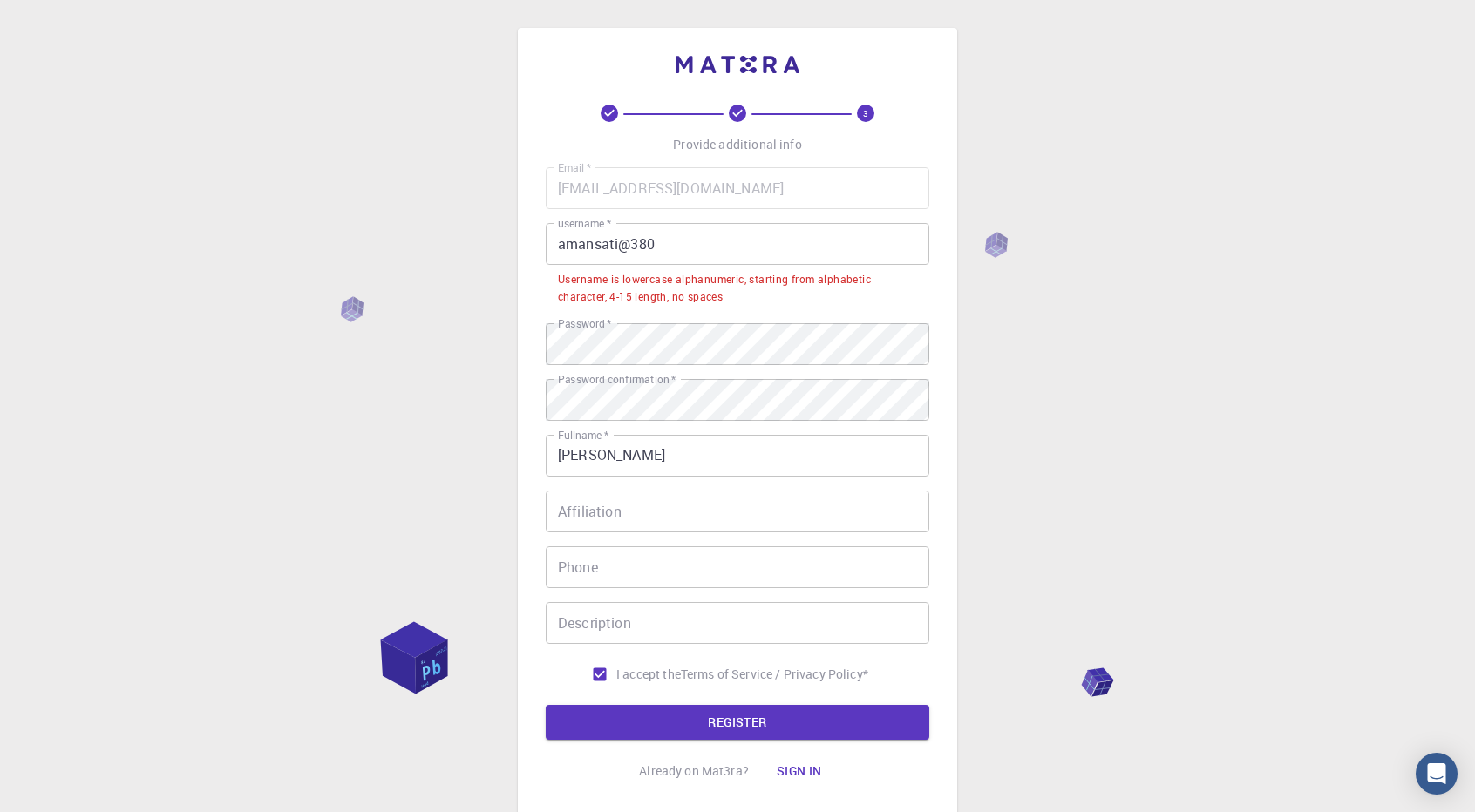
click at [693, 265] on li "Username is lowercase alphanumeric, starting from alphabetic character, 4-15 le…" at bounding box center [738, 287] width 384 height 44
click at [633, 249] on input "amansati@380" at bounding box center [738, 243] width 384 height 42
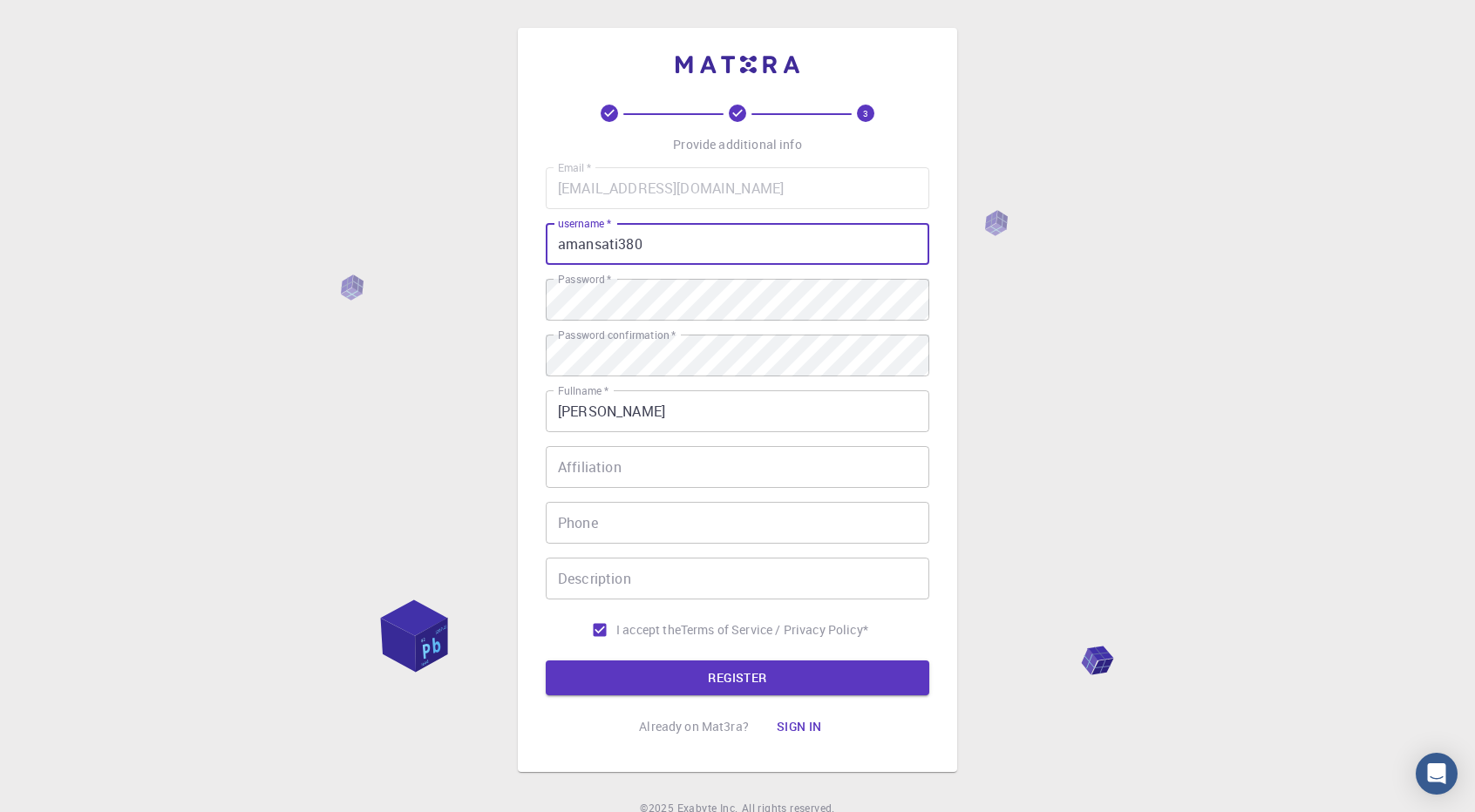
type input "amansati380"
click at [546, 661] on button "REGISTER" at bounding box center [738, 678] width 384 height 35
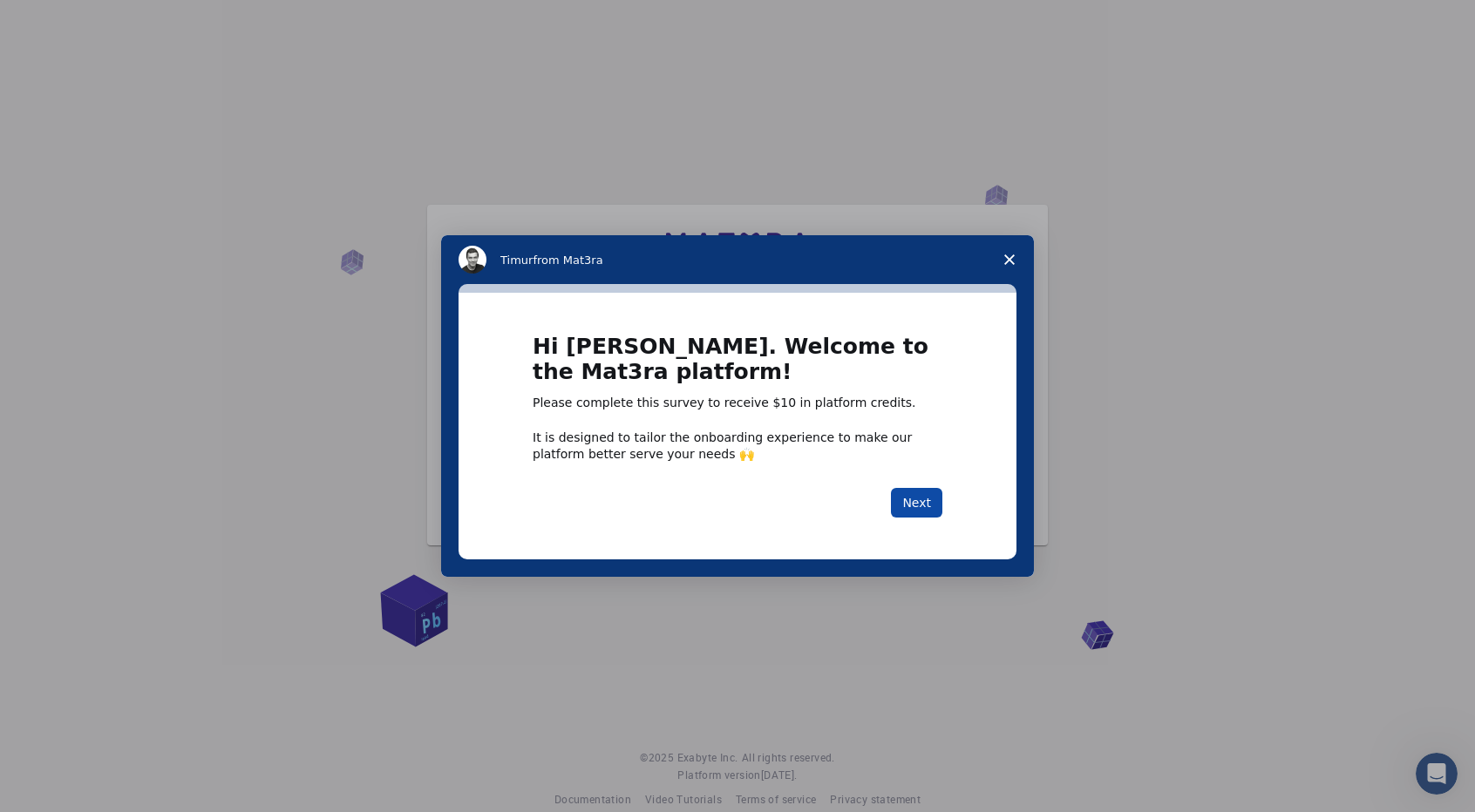
click at [912, 511] on button "Next" at bounding box center [916, 502] width 51 height 30
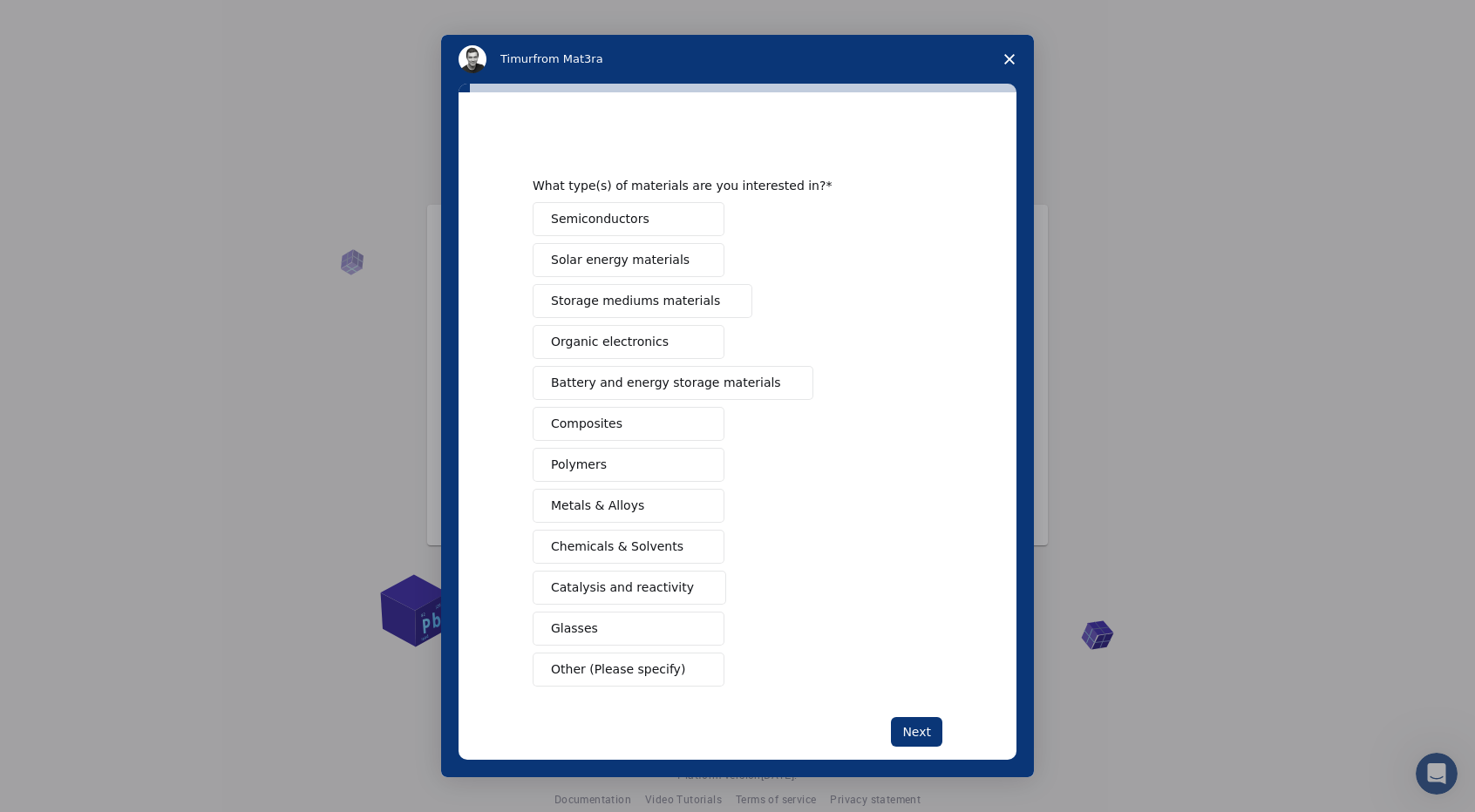
click at [671, 228] on button "Semiconductors" at bounding box center [629, 219] width 192 height 34
click at [668, 426] on button "Composites" at bounding box center [629, 424] width 192 height 34
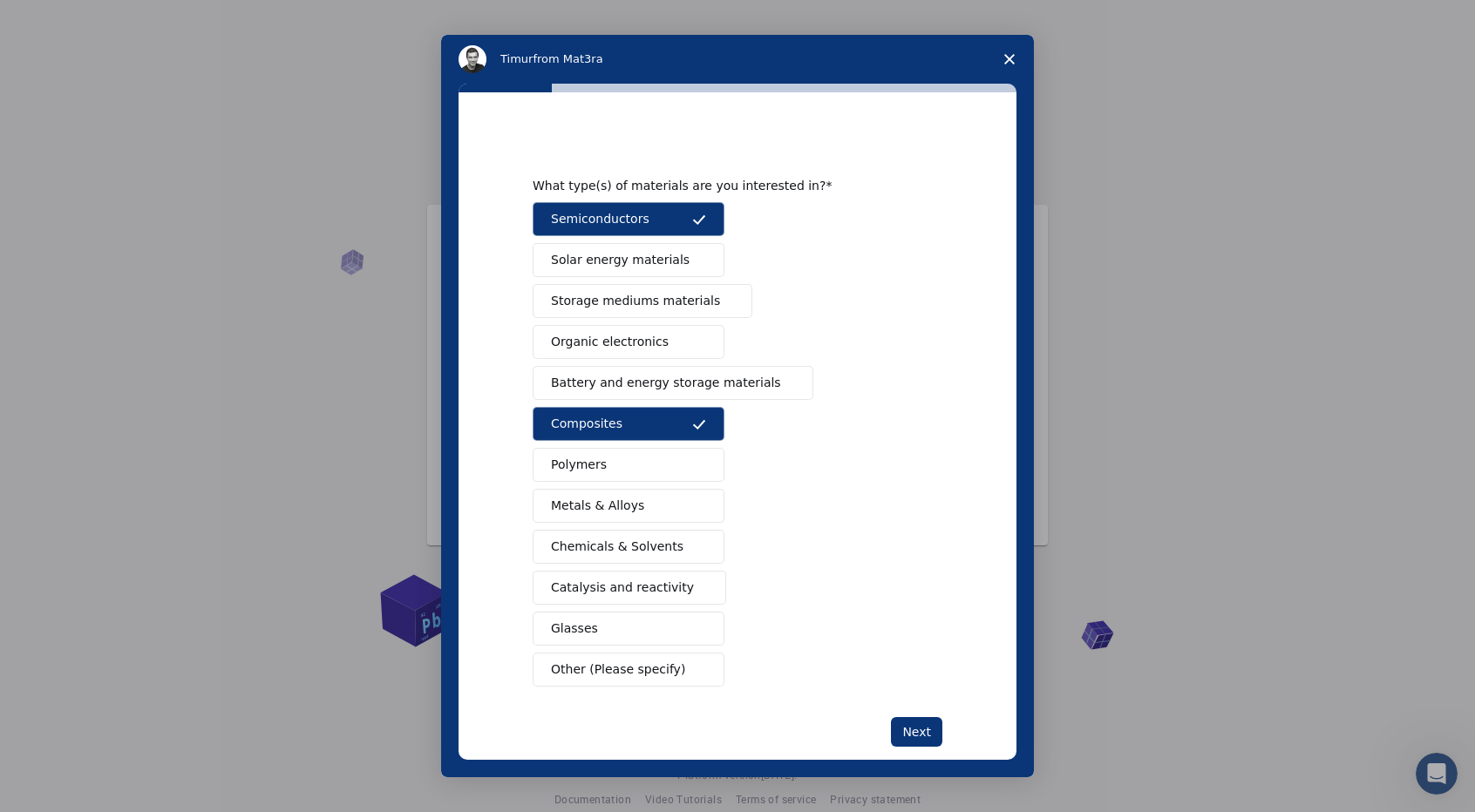
click at [649, 472] on button "Polymers" at bounding box center [629, 465] width 192 height 34
click at [634, 507] on button "Metals & Alloys" at bounding box center [629, 506] width 192 height 34
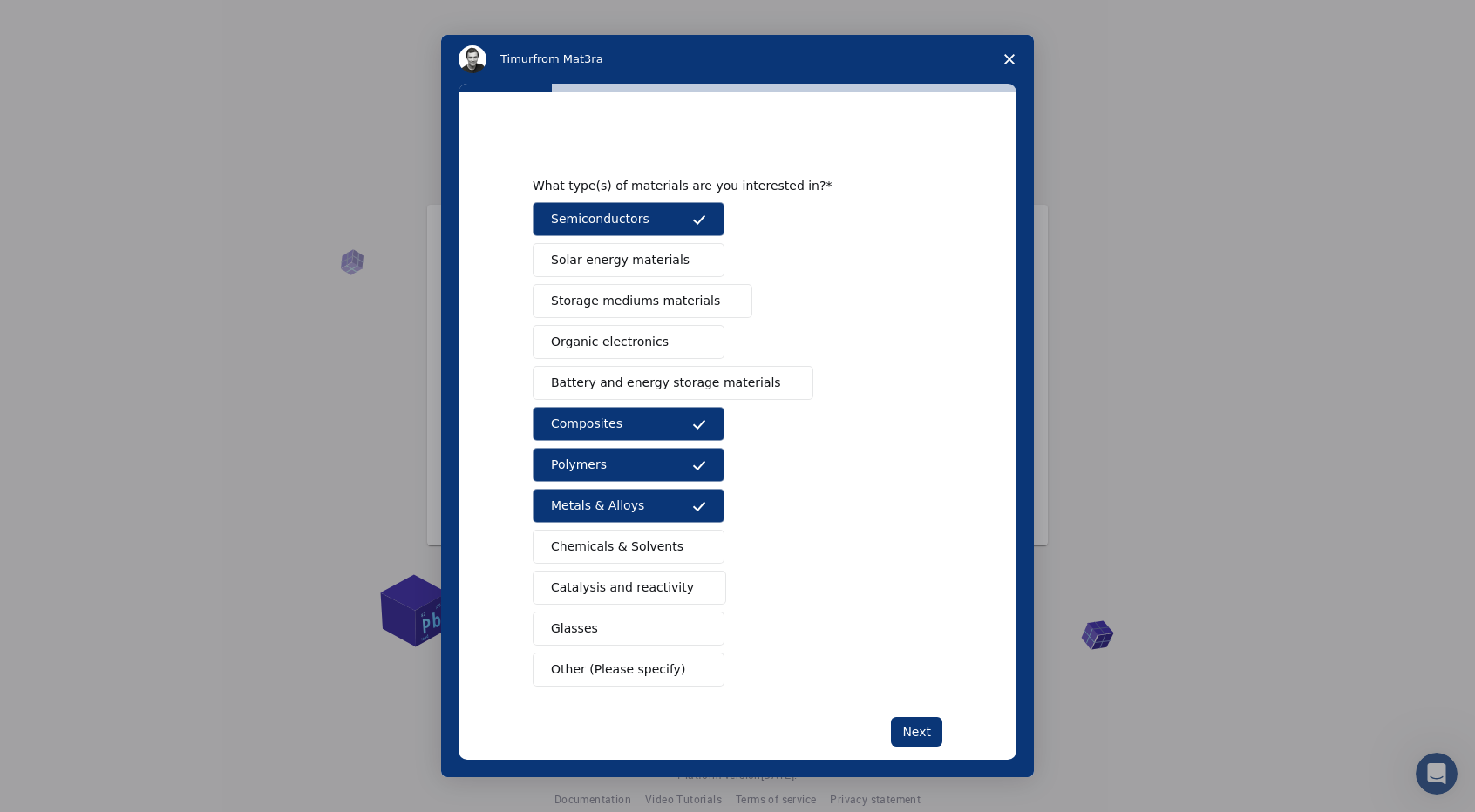
click at [906, 709] on div "What type(s) of materials are you interested in? Semiconductors Solar energy ma…" at bounding box center [738, 440] width 410 height 613
click at [906, 724] on button "Next" at bounding box center [916, 732] width 51 height 30
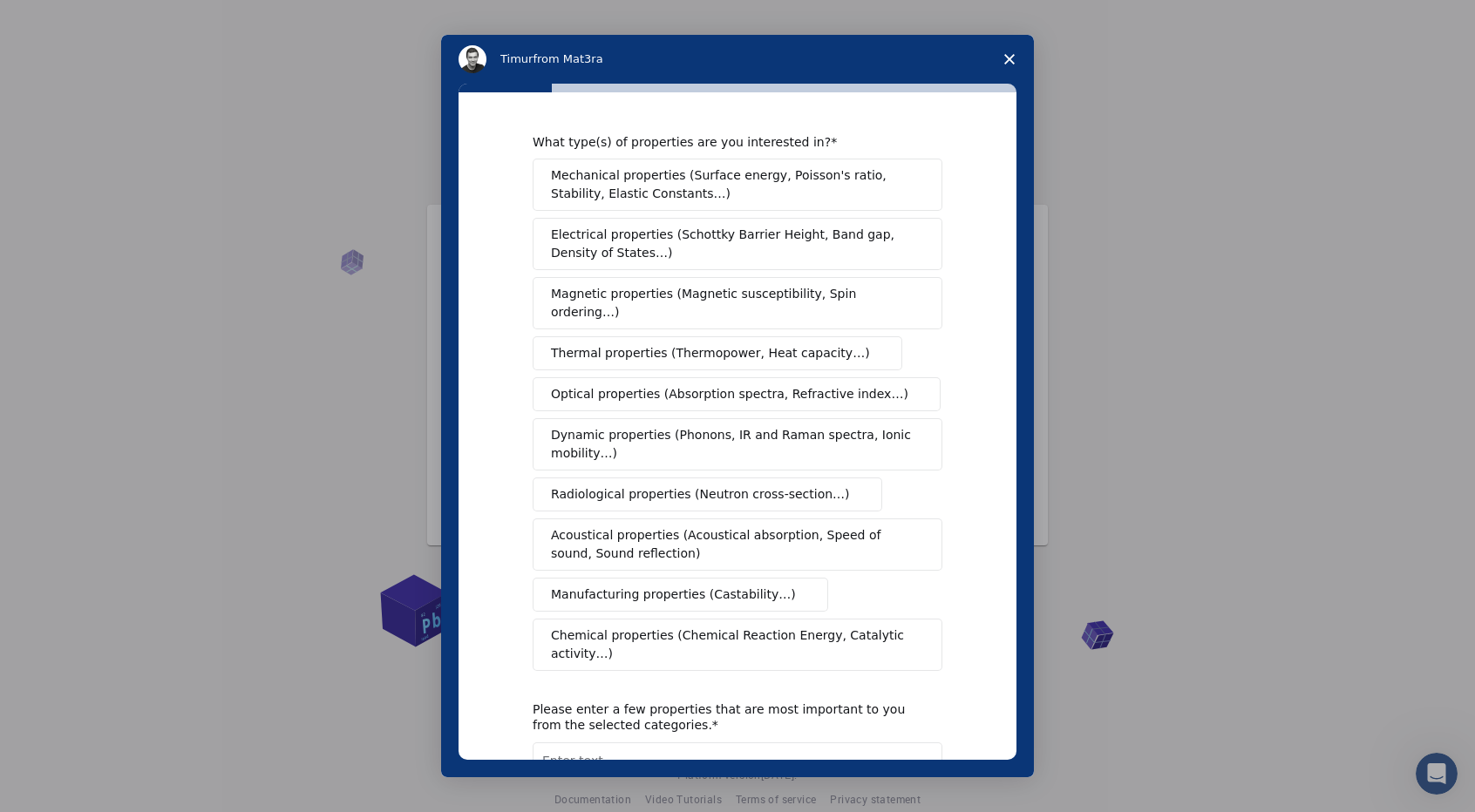
click at [709, 192] on span "Mechanical properties (Surface energy, Poisson's ratio, Stability, Elastic Cons…" at bounding box center [732, 184] width 364 height 37
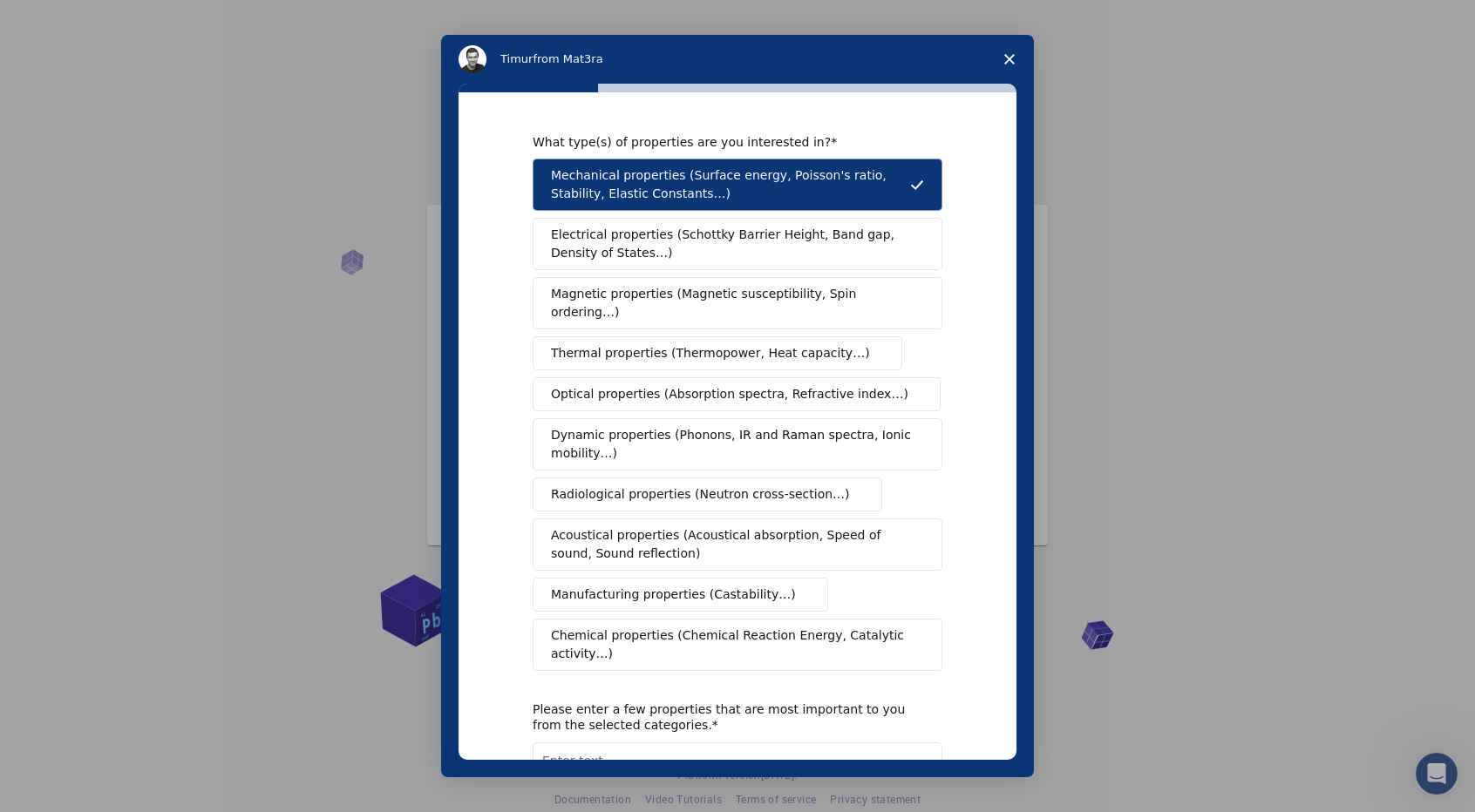
click at [671, 266] on button "Electrical properties (Schottky Barrier Height, Band gap, Density of States…)" at bounding box center [738, 244] width 410 height 52
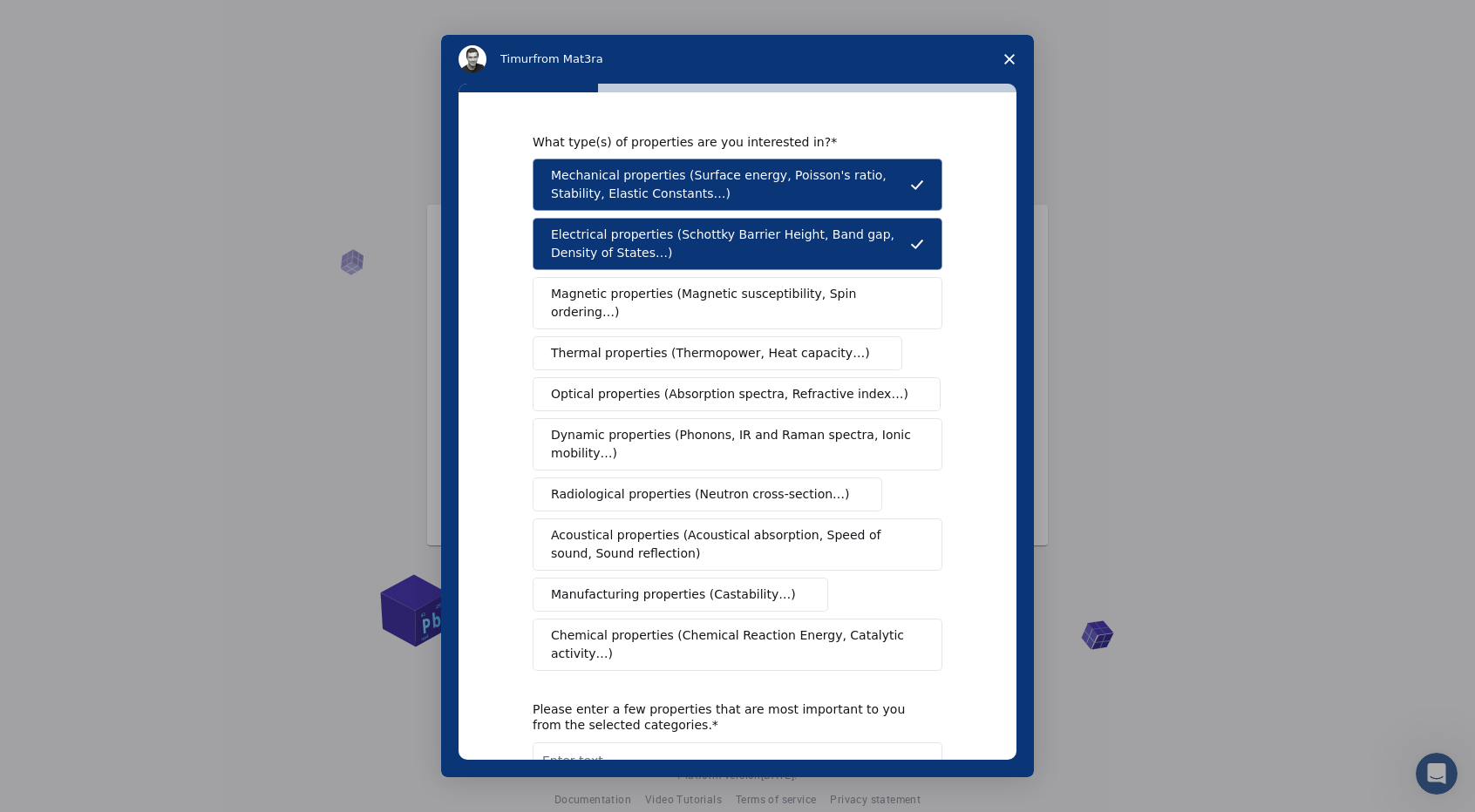
click at [645, 344] on span "Thermal properties (Thermopower, Heat capacity…)" at bounding box center [710, 353] width 319 height 18
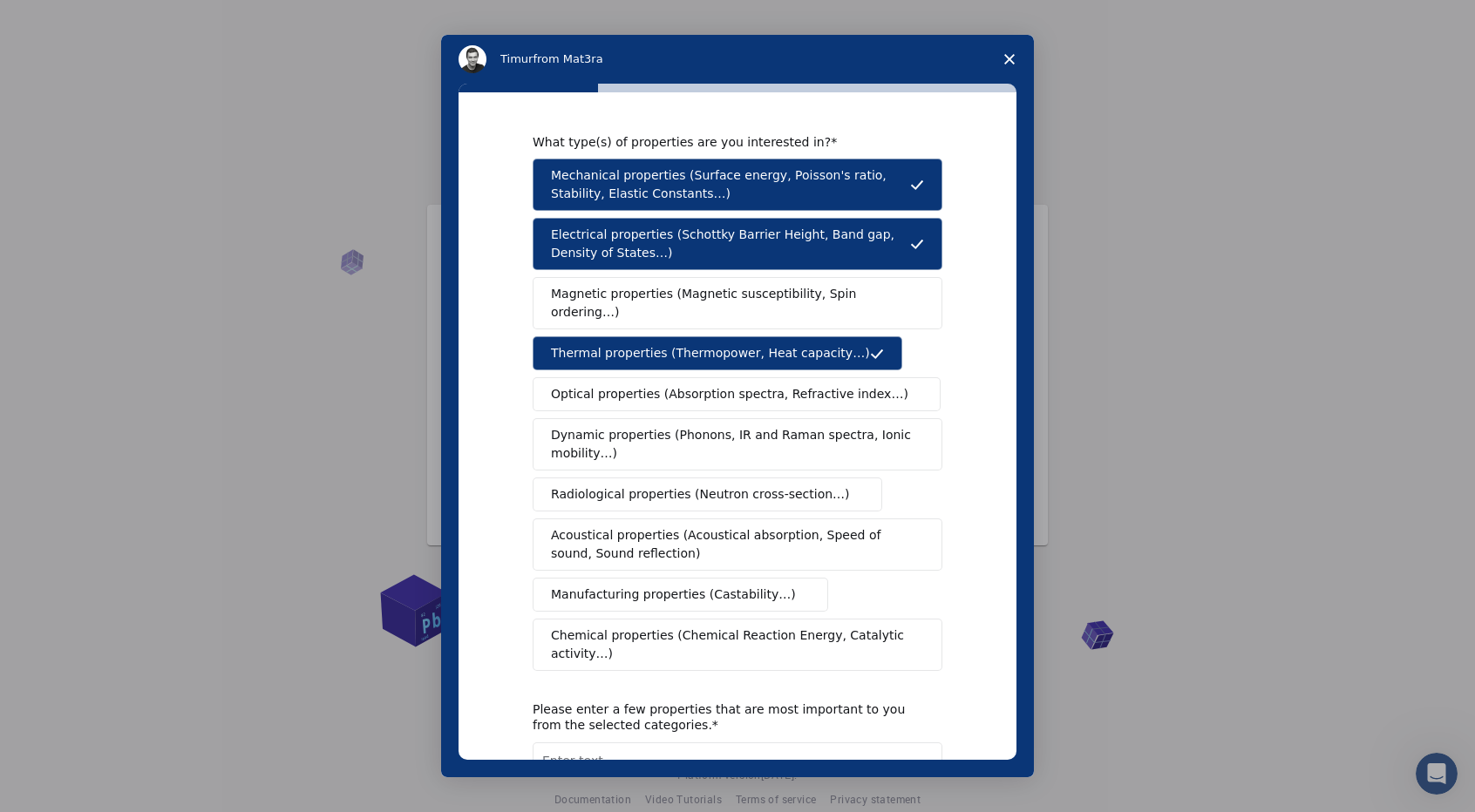
scroll to position [113, 0]
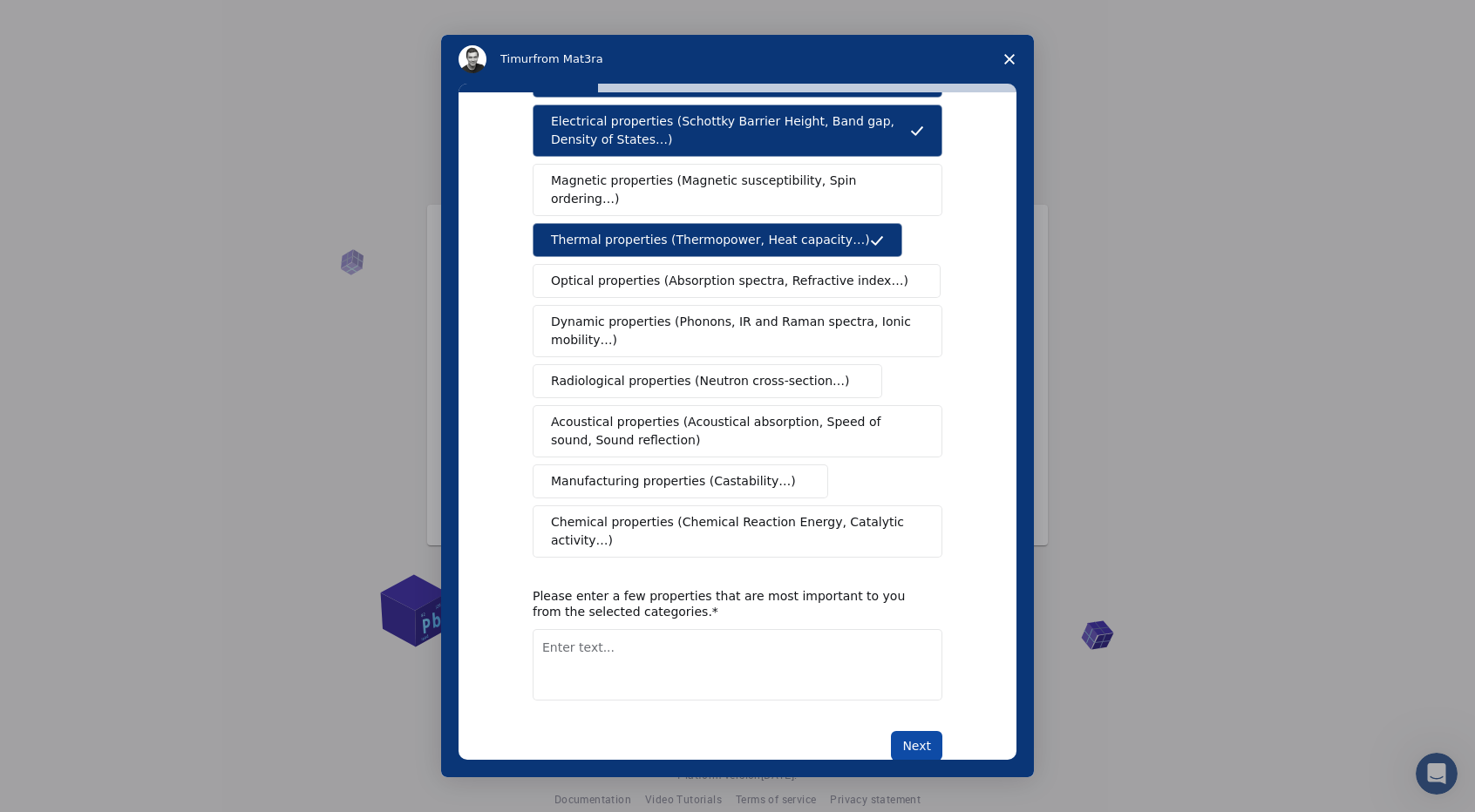
click at [908, 731] on button "Next" at bounding box center [916, 746] width 51 height 30
click at [750, 630] on textarea "Enter text..." at bounding box center [738, 666] width 410 height 72
type textarea "Surface energy , Thermopower"
click at [917, 731] on button "Next" at bounding box center [916, 746] width 51 height 30
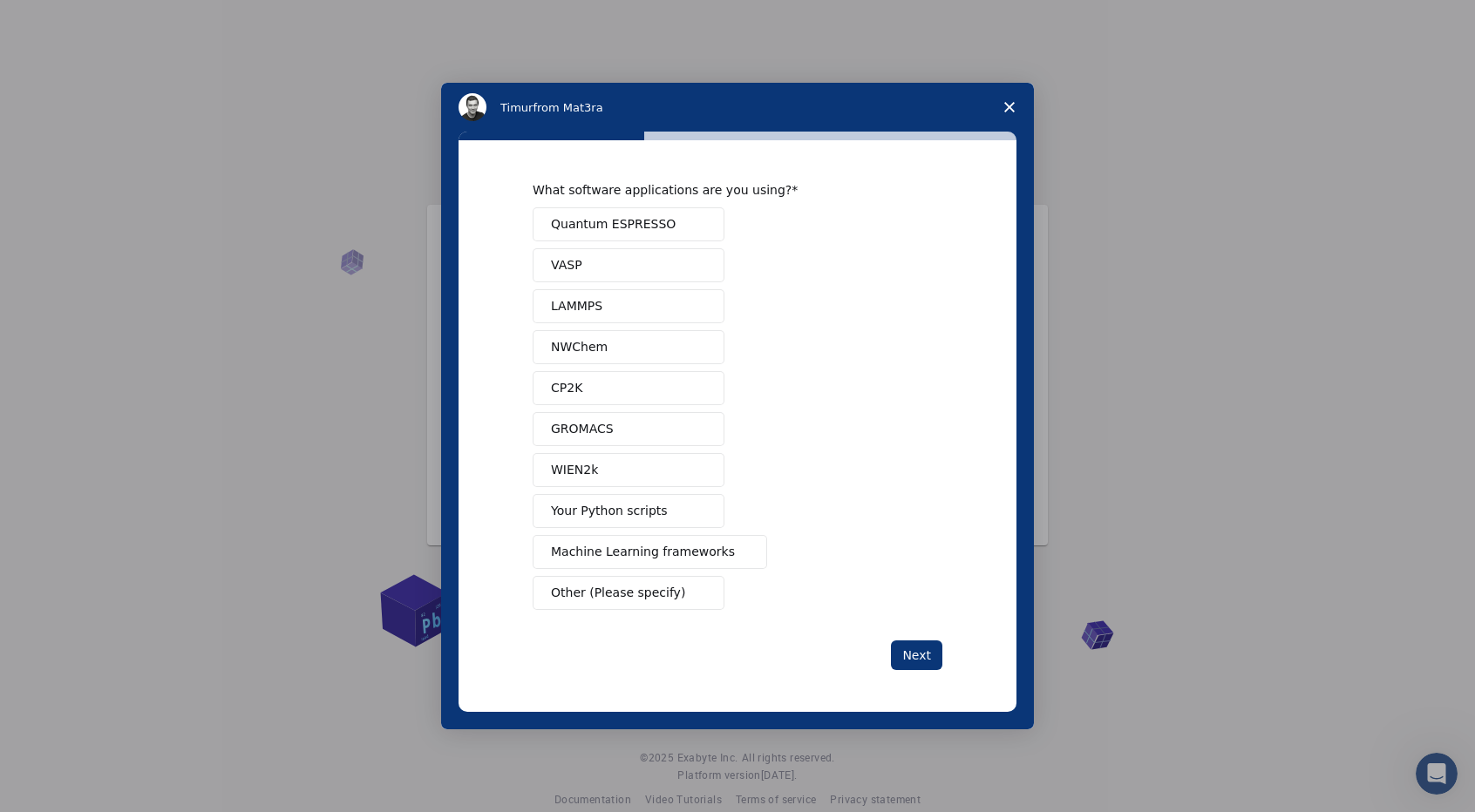
scroll to position [0, 0]
click at [663, 584] on span "Other (Please specify)" at bounding box center [617, 593] width 134 height 18
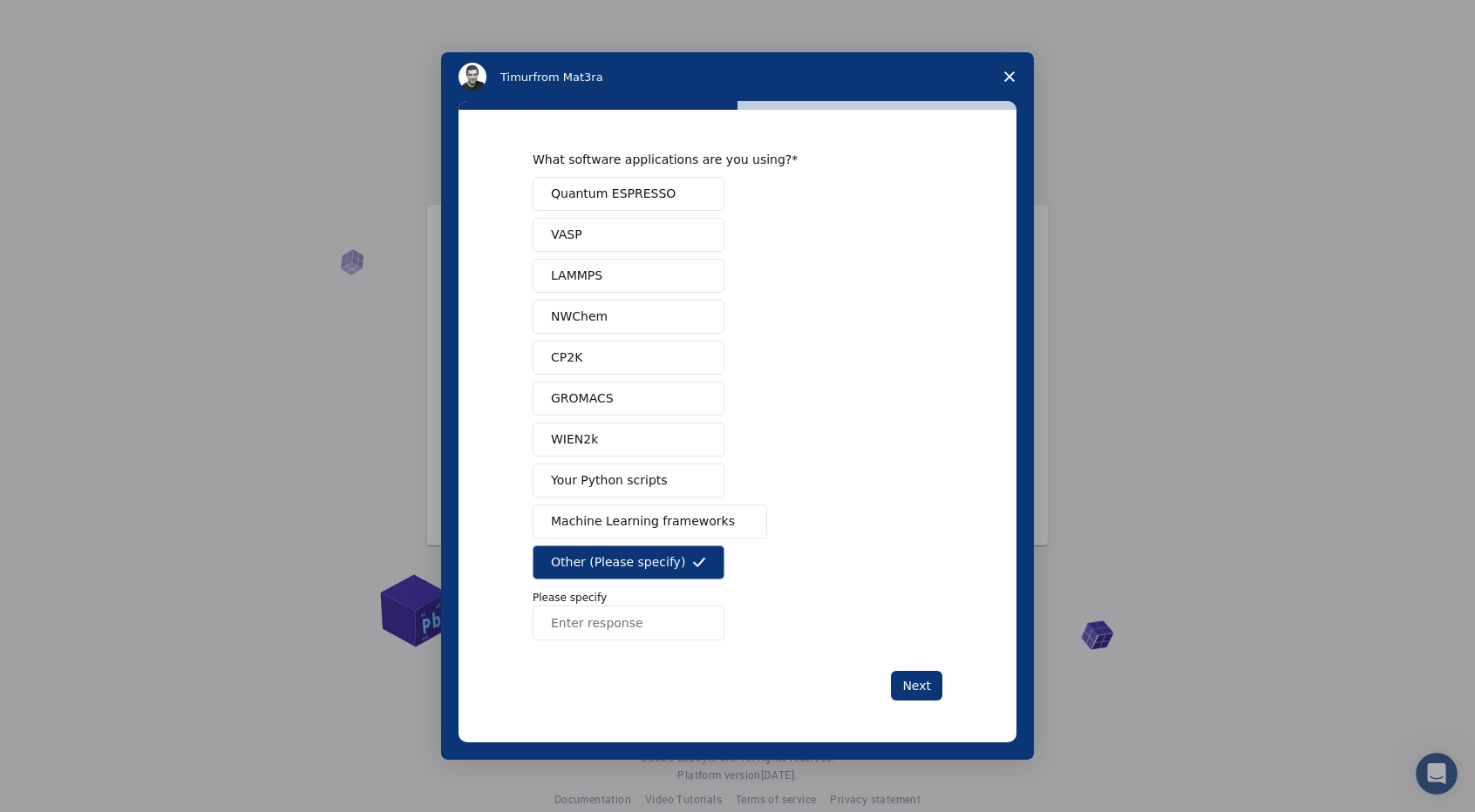
click at [681, 620] on input "Enter response" at bounding box center [629, 622] width 192 height 35
type input "Ansys , Solidworks"
click at [926, 671] on button "Next" at bounding box center [916, 685] width 51 height 30
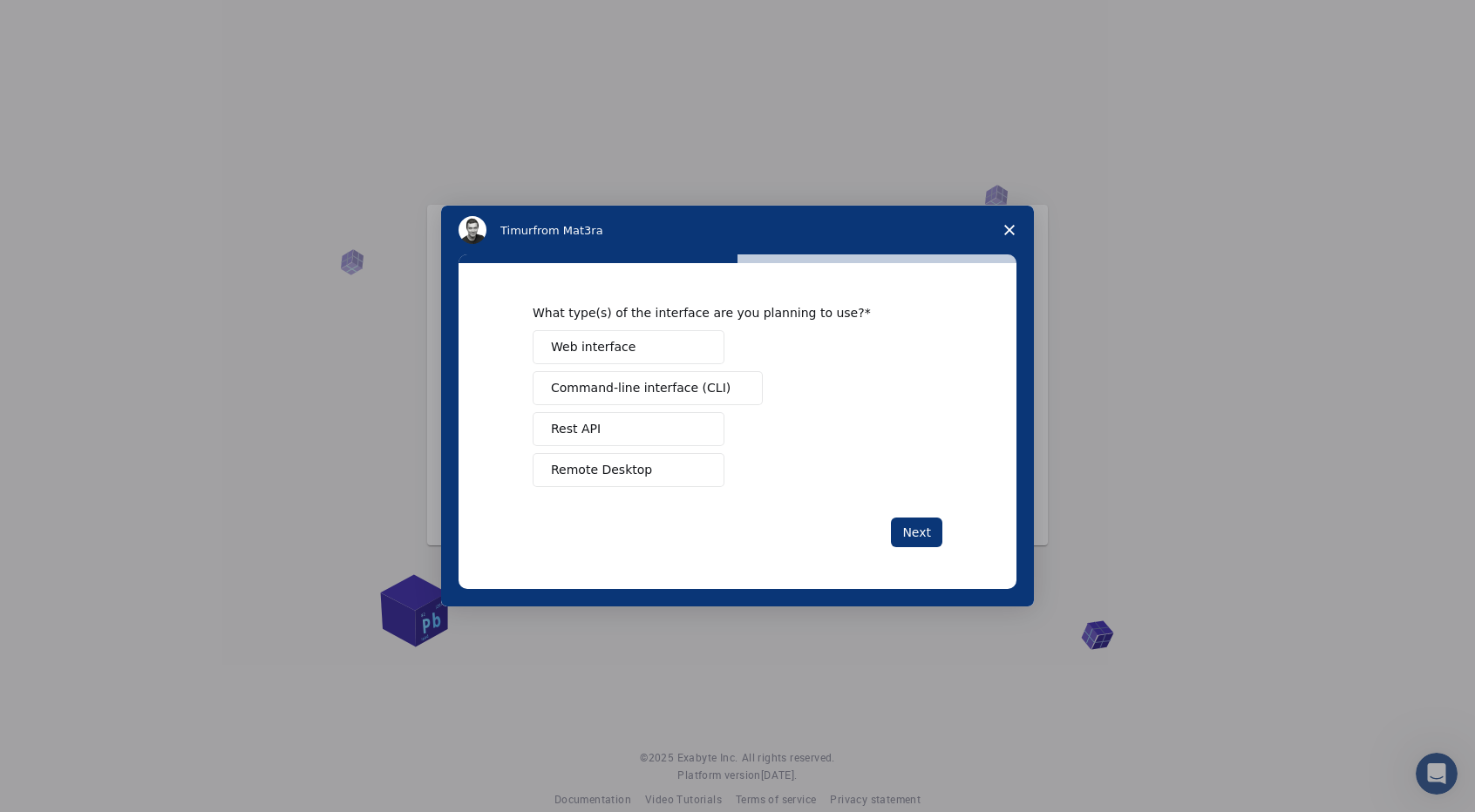
click at [660, 476] on button "Remote Desktop" at bounding box center [629, 471] width 192 height 34
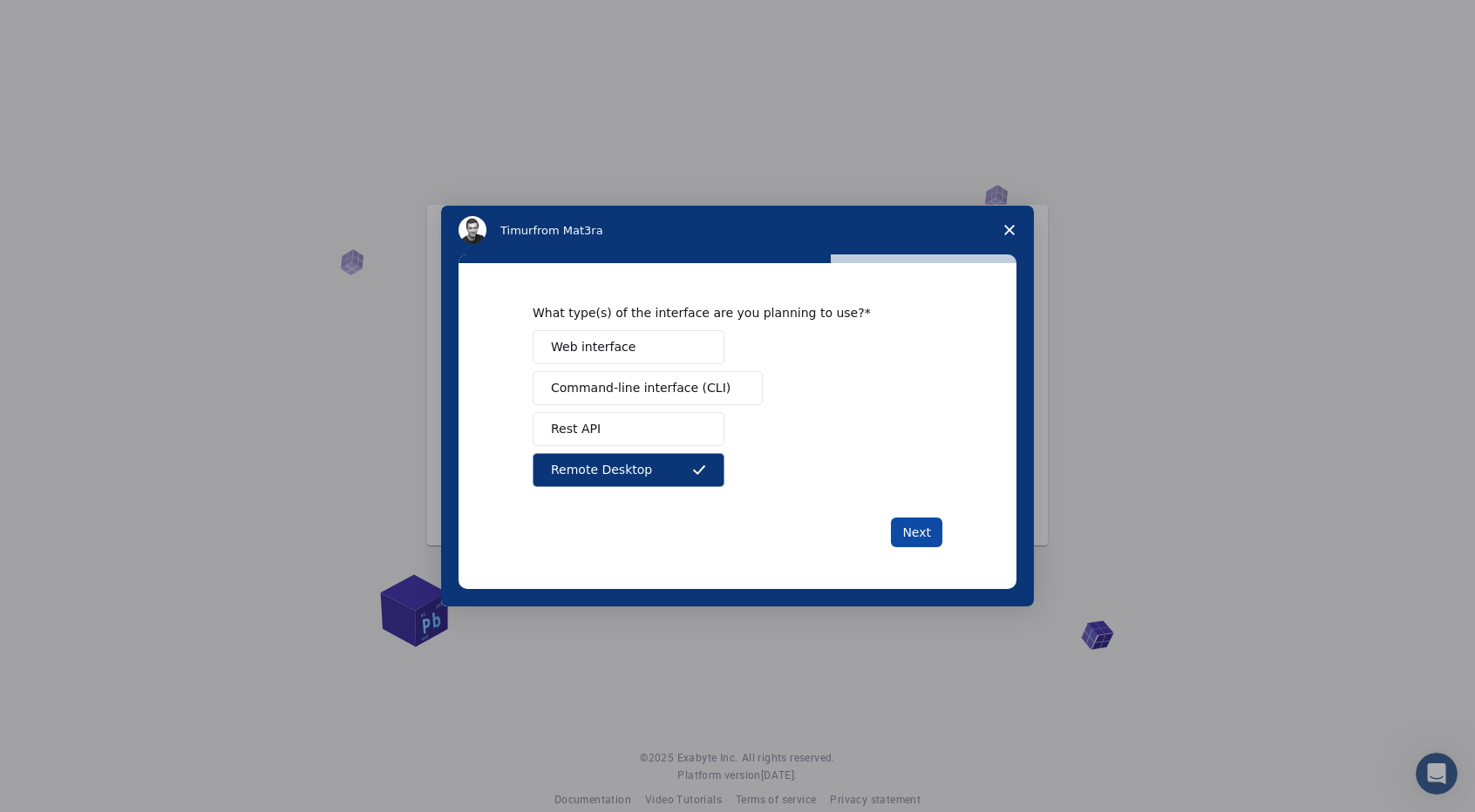
click at [909, 533] on button "Next" at bounding box center [916, 532] width 51 height 30
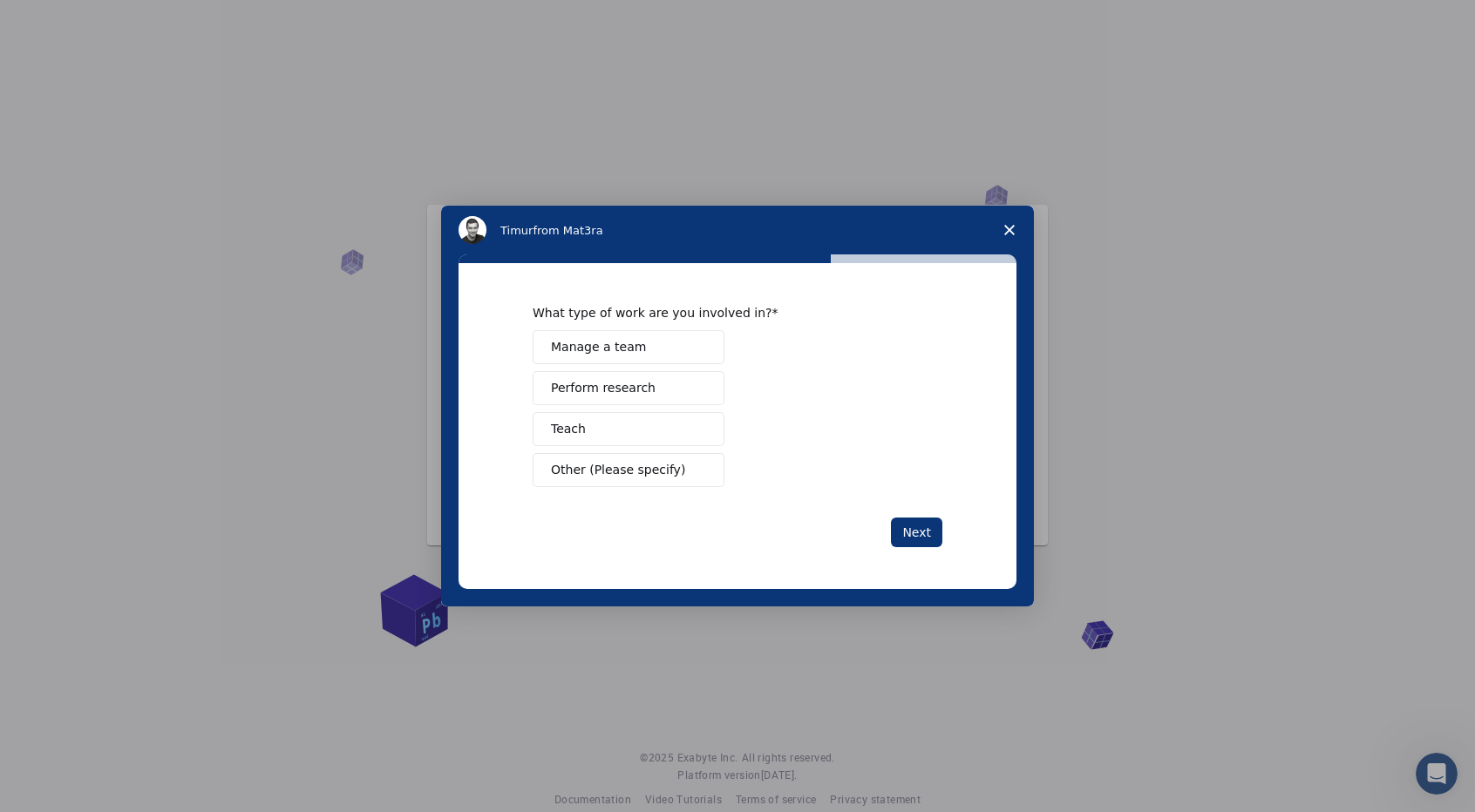
click at [673, 383] on button "Perform research" at bounding box center [629, 388] width 192 height 34
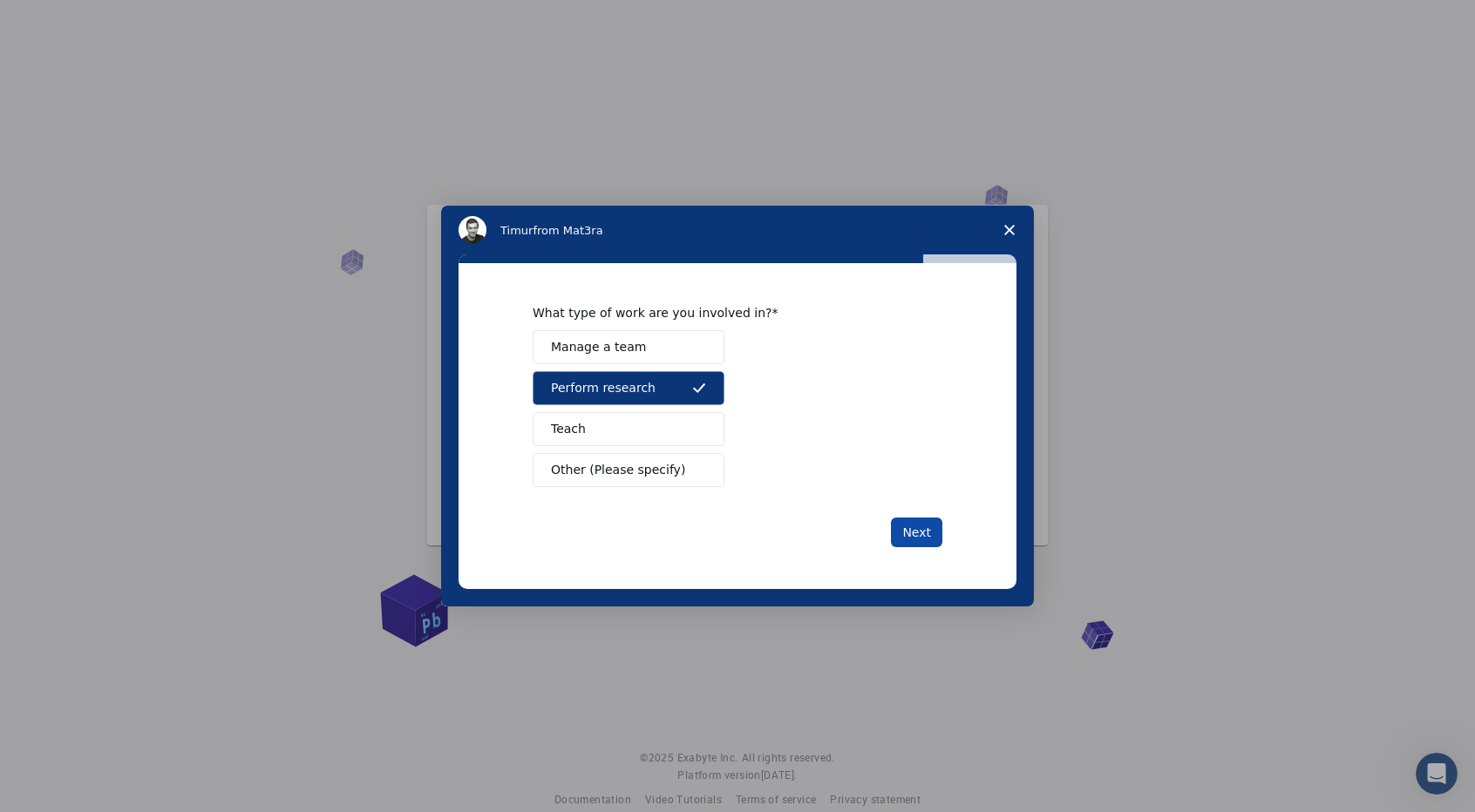
click at [916, 538] on button "Next" at bounding box center [916, 532] width 51 height 30
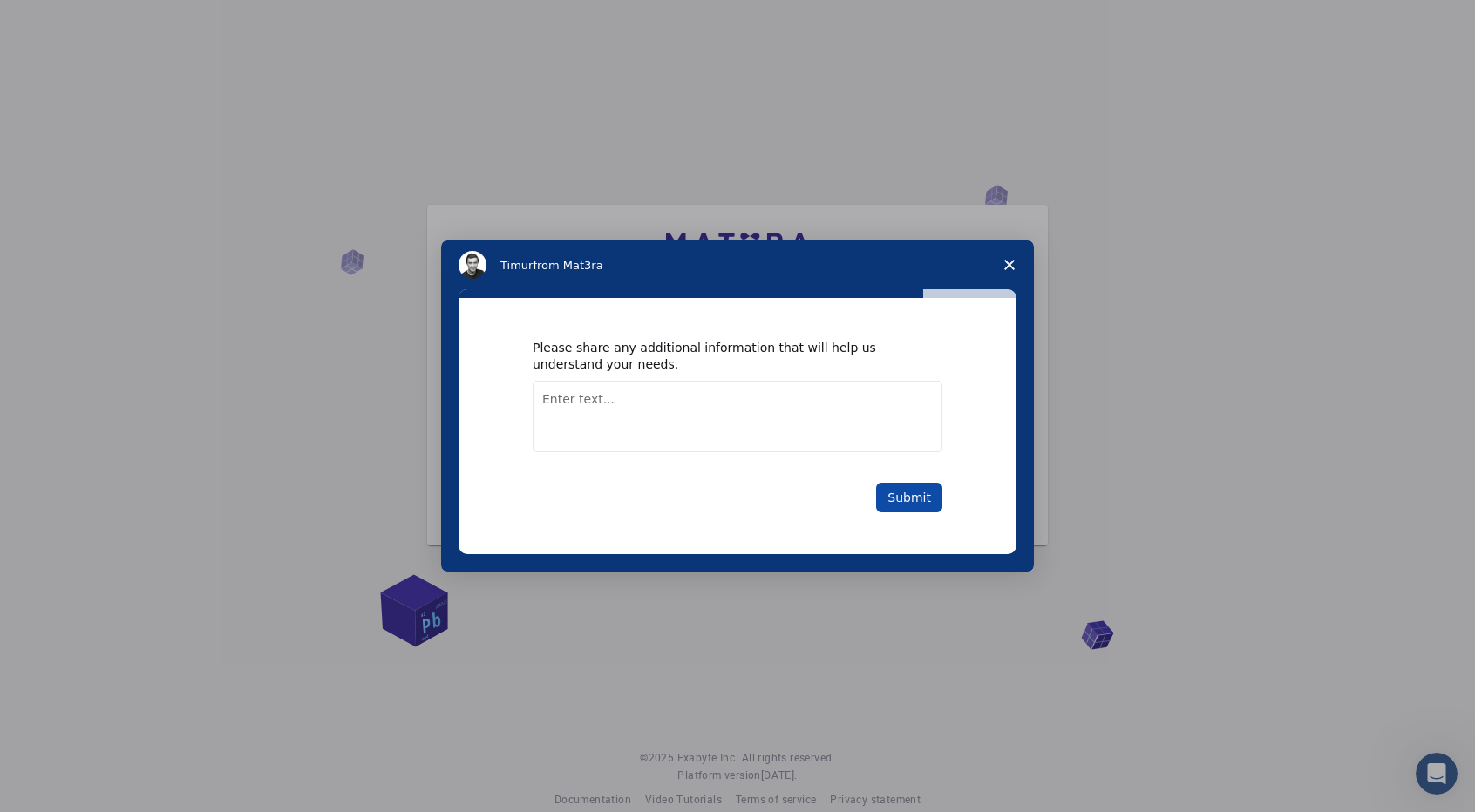
click at [903, 486] on button "Submit" at bounding box center [909, 498] width 66 height 30
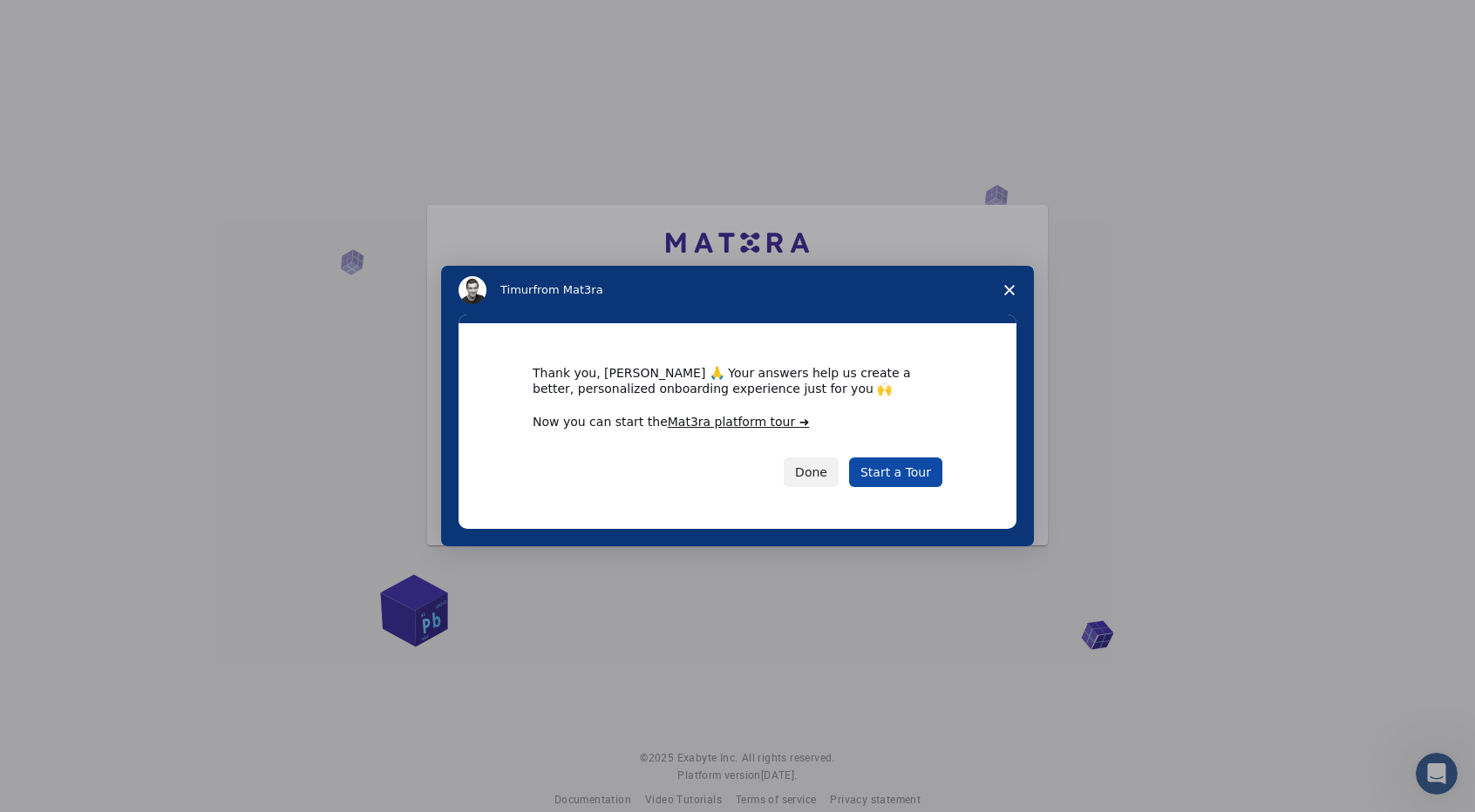
click at [900, 470] on link "Start a Tour" at bounding box center [896, 472] width 93 height 30
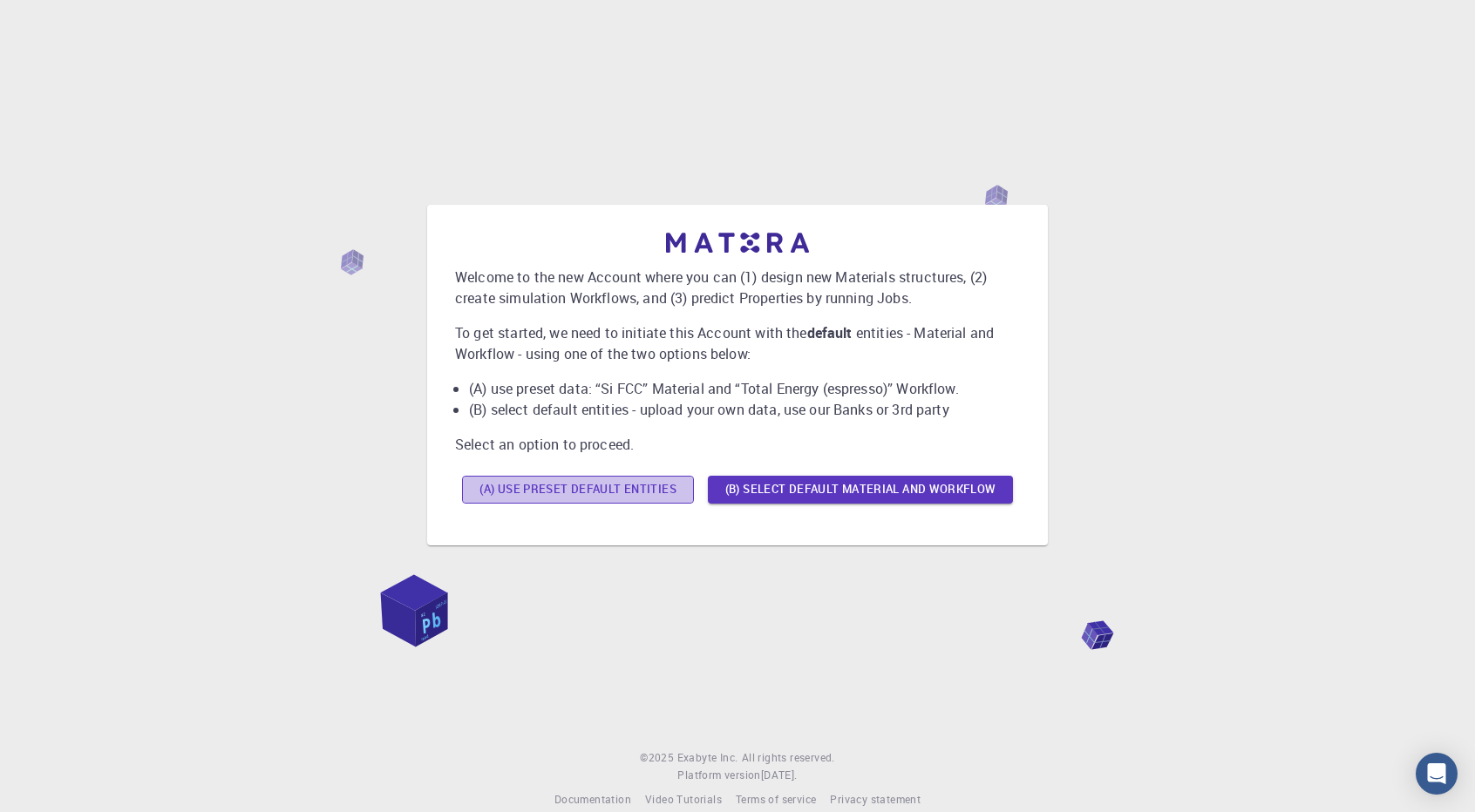
click at [667, 492] on button "(A) Use preset default entities" at bounding box center [578, 490] width 232 height 28
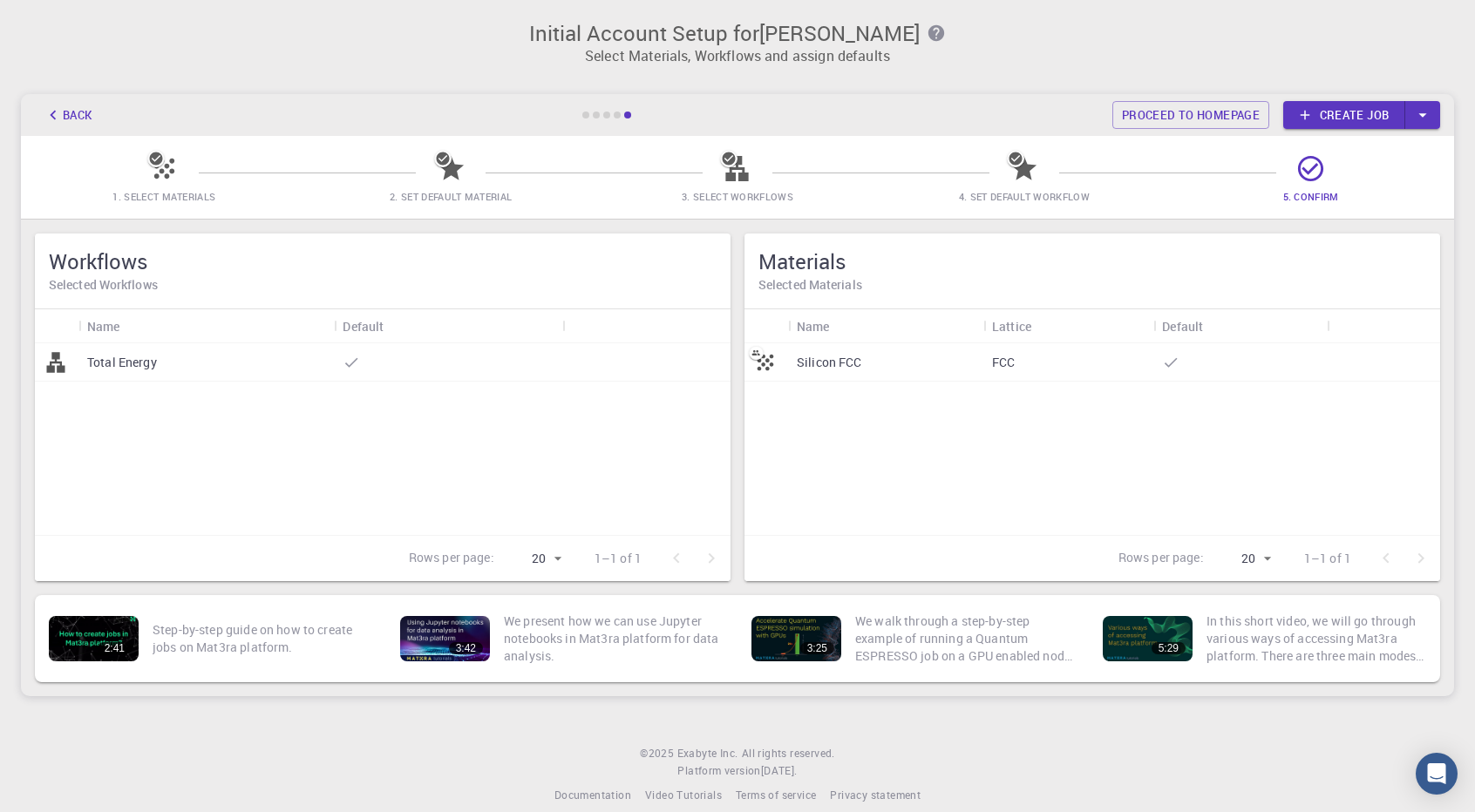
click at [823, 360] on p "Silicon FCC" at bounding box center [829, 362] width 66 height 17
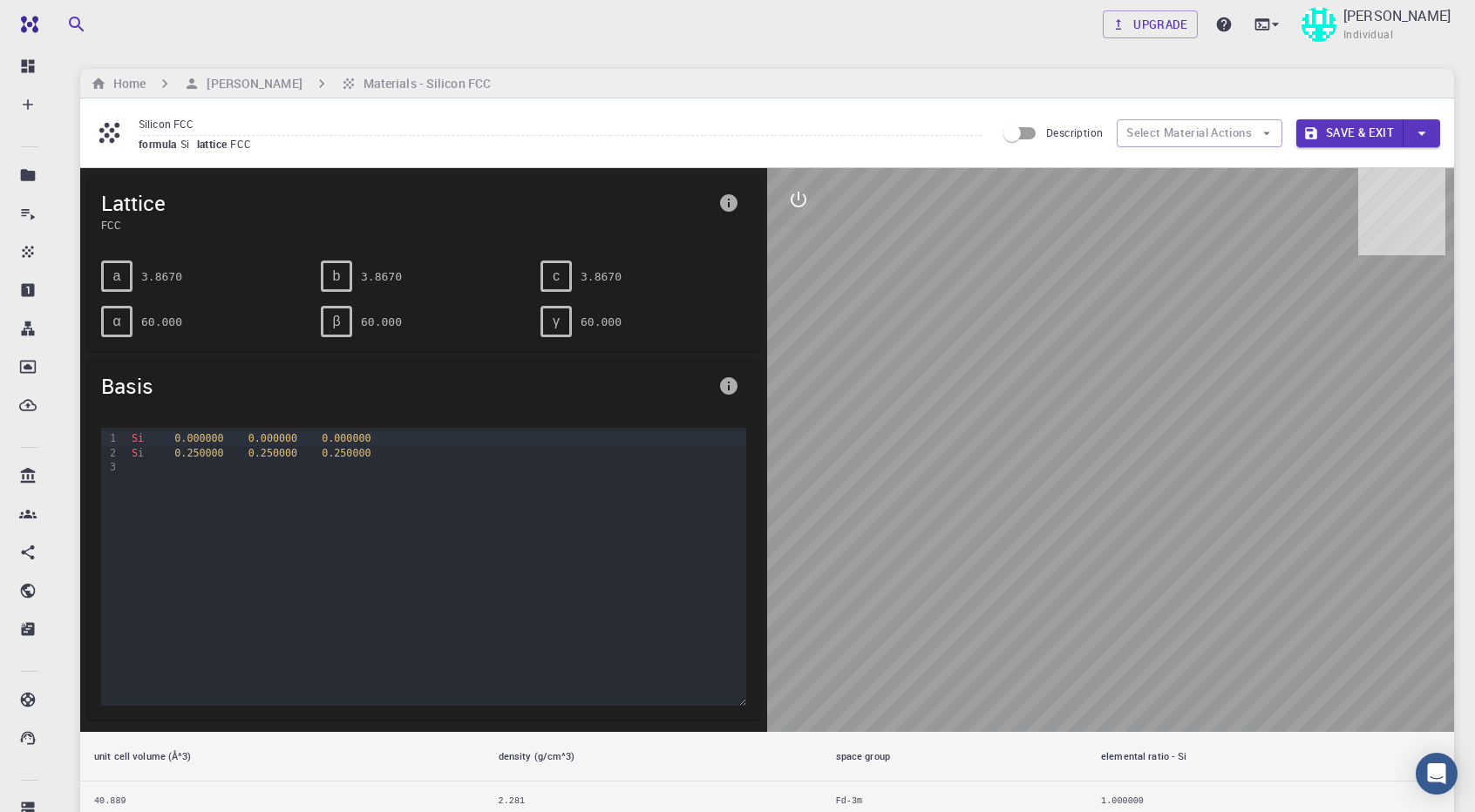
drag, startPoint x: 1115, startPoint y: 475, endPoint x: 1018, endPoint y: 390, distance: 129.0
click at [1018, 390] on div at bounding box center [1110, 450] width 687 height 564
drag, startPoint x: 1018, startPoint y: 390, endPoint x: 411, endPoint y: 436, distance: 608.7
click at [411, 436] on div "Lattice FCC a 3.8670 b 3.8670 c 3.8670 α 60.000 β 60.000 γ 60.000 Basis 9 1 2 3…" at bounding box center [766, 495] width 1373 height 655
click at [411, 436] on div "Si 0.000000 0.000000 0.000000" at bounding box center [437, 438] width 620 height 14
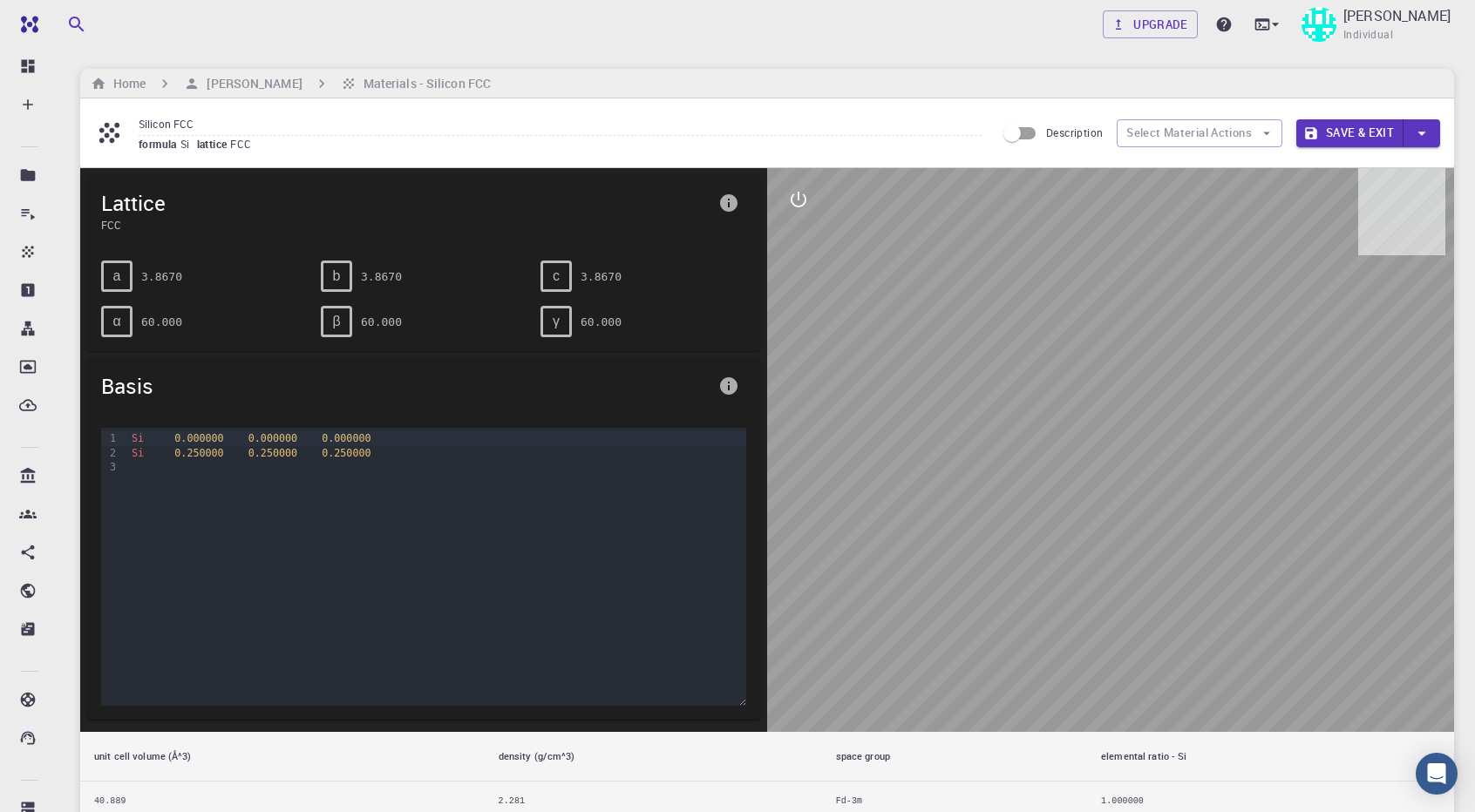
drag, startPoint x: 1128, startPoint y: 503, endPoint x: 1141, endPoint y: 564, distance: 62.4
click at [1141, 564] on div at bounding box center [1110, 450] width 687 height 564
drag, startPoint x: 1141, startPoint y: 564, endPoint x: 1032, endPoint y: 494, distance: 129.5
click at [1032, 494] on div at bounding box center [1110, 450] width 687 height 564
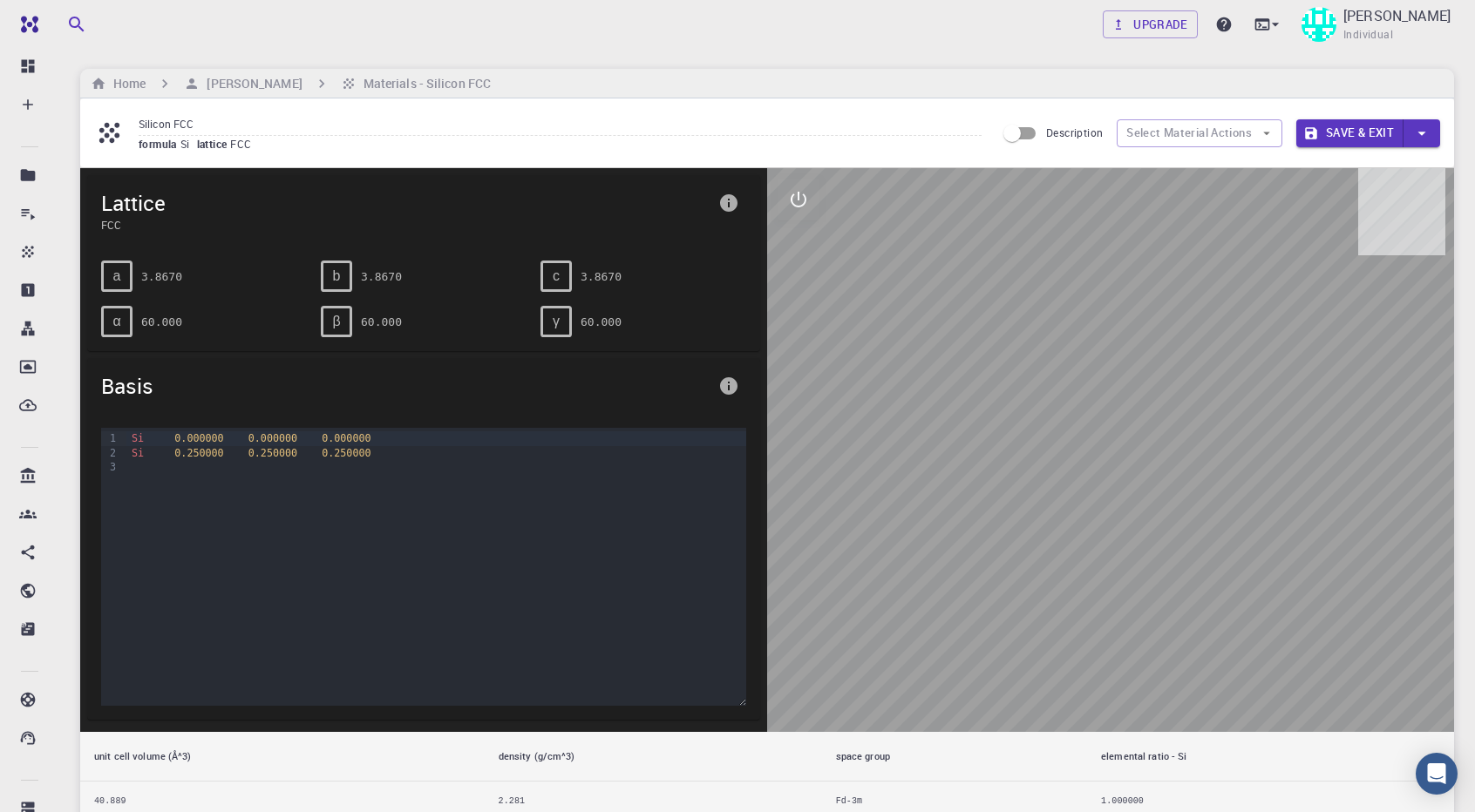
click at [1027, 564] on div at bounding box center [1110, 450] width 687 height 564
drag, startPoint x: 1114, startPoint y: 419, endPoint x: 1055, endPoint y: 316, distance: 118.7
click at [1055, 316] on div at bounding box center [1110, 450] width 687 height 564
click at [794, 197] on icon "interactive" at bounding box center [798, 199] width 21 height 21
click at [794, 320] on icon "measurements" at bounding box center [798, 324] width 21 height 21
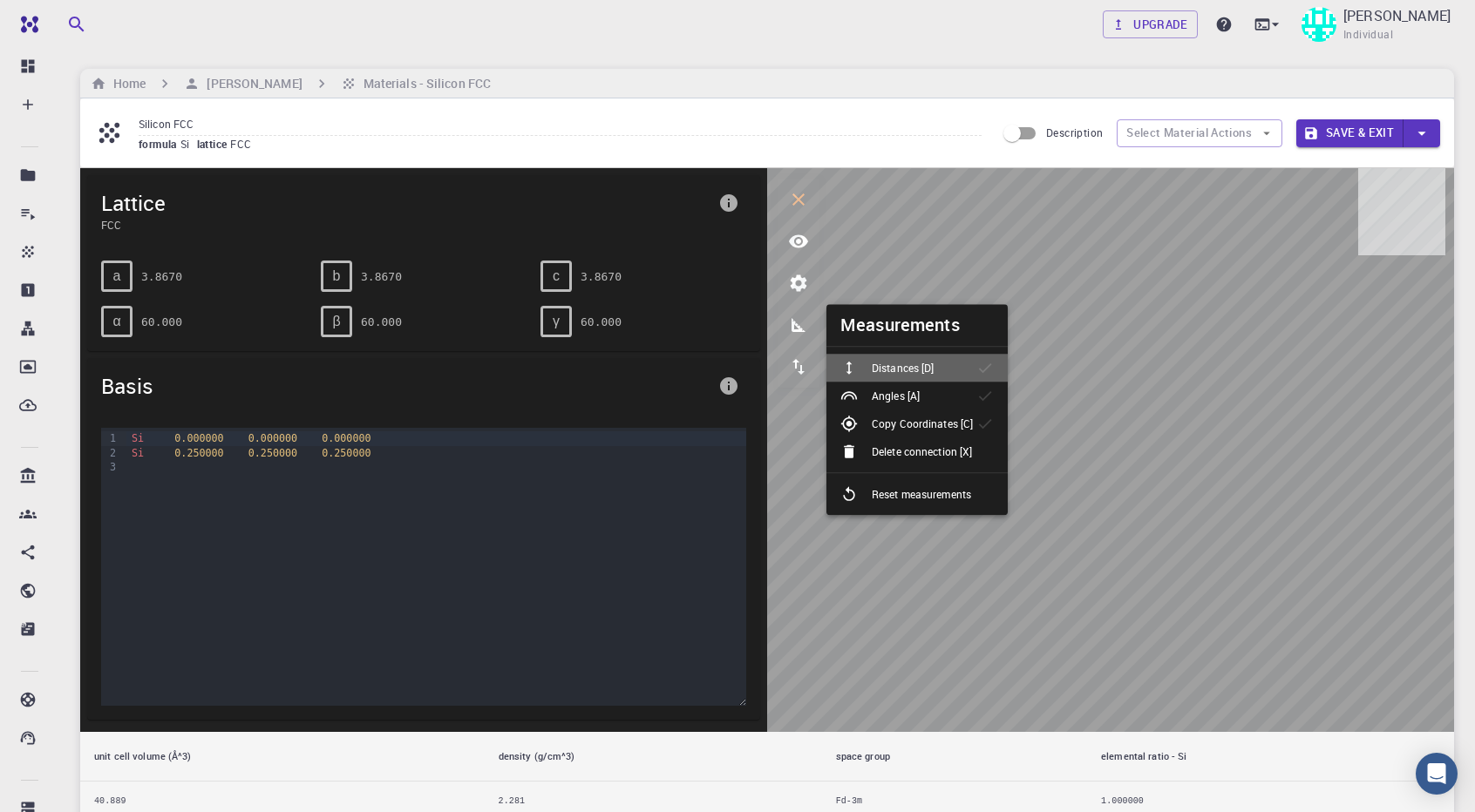
click at [923, 359] on div "Distances [D]" at bounding box center [894, 367] width 107 height 17
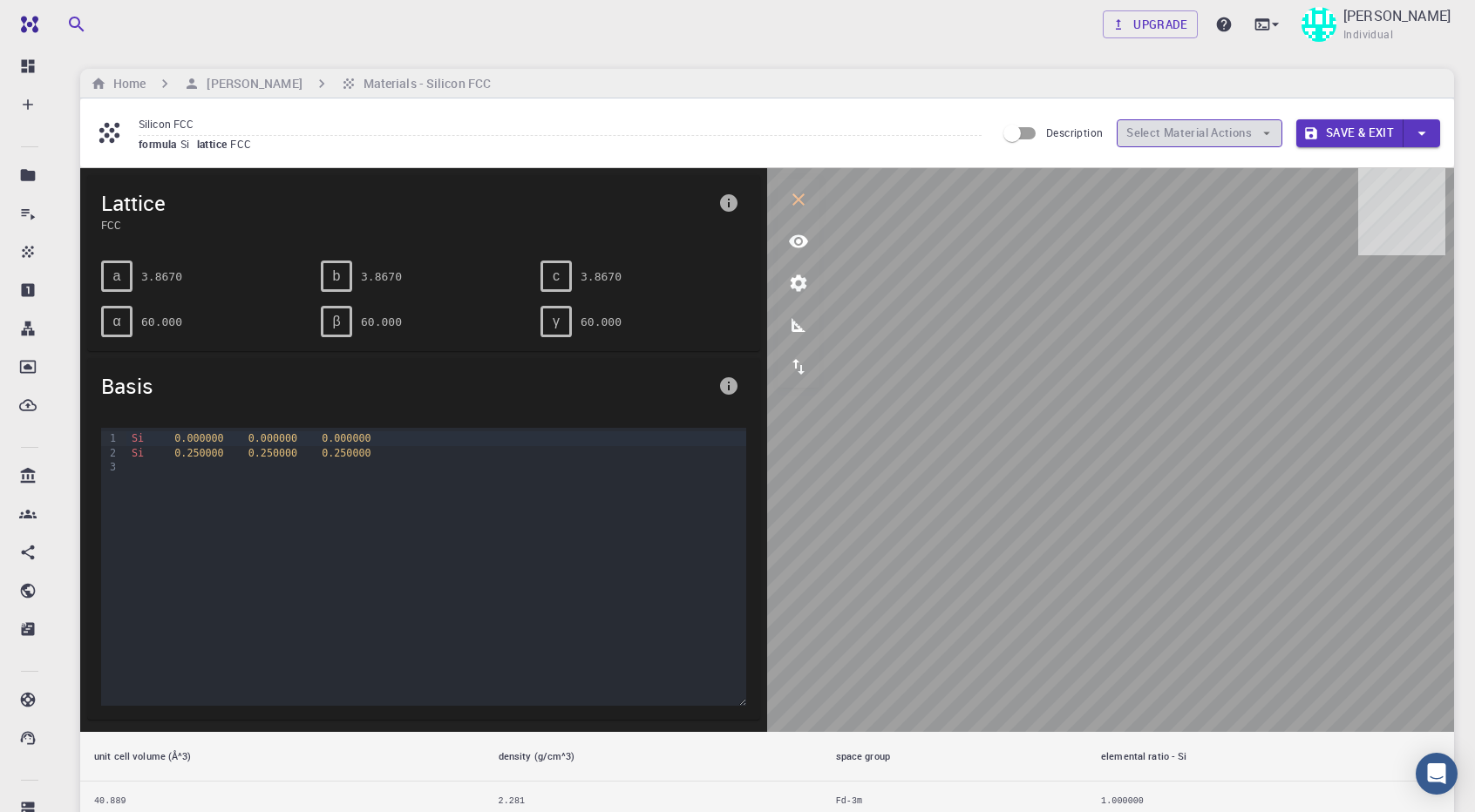
click at [1138, 128] on button "Select Material Actions" at bounding box center [1199, 133] width 165 height 28
click at [933, 101] on div "Silicon FCC formula Si lattice FCC Description Select Material Actions Save & E…" at bounding box center [766, 133] width 1373 height 69
click at [356, 49] on div "Upgrade Aman Sati Individual Home Aman Sati Materials - Silicon FCC Silicon FCC…" at bounding box center [767, 655] width 1416 height 1310
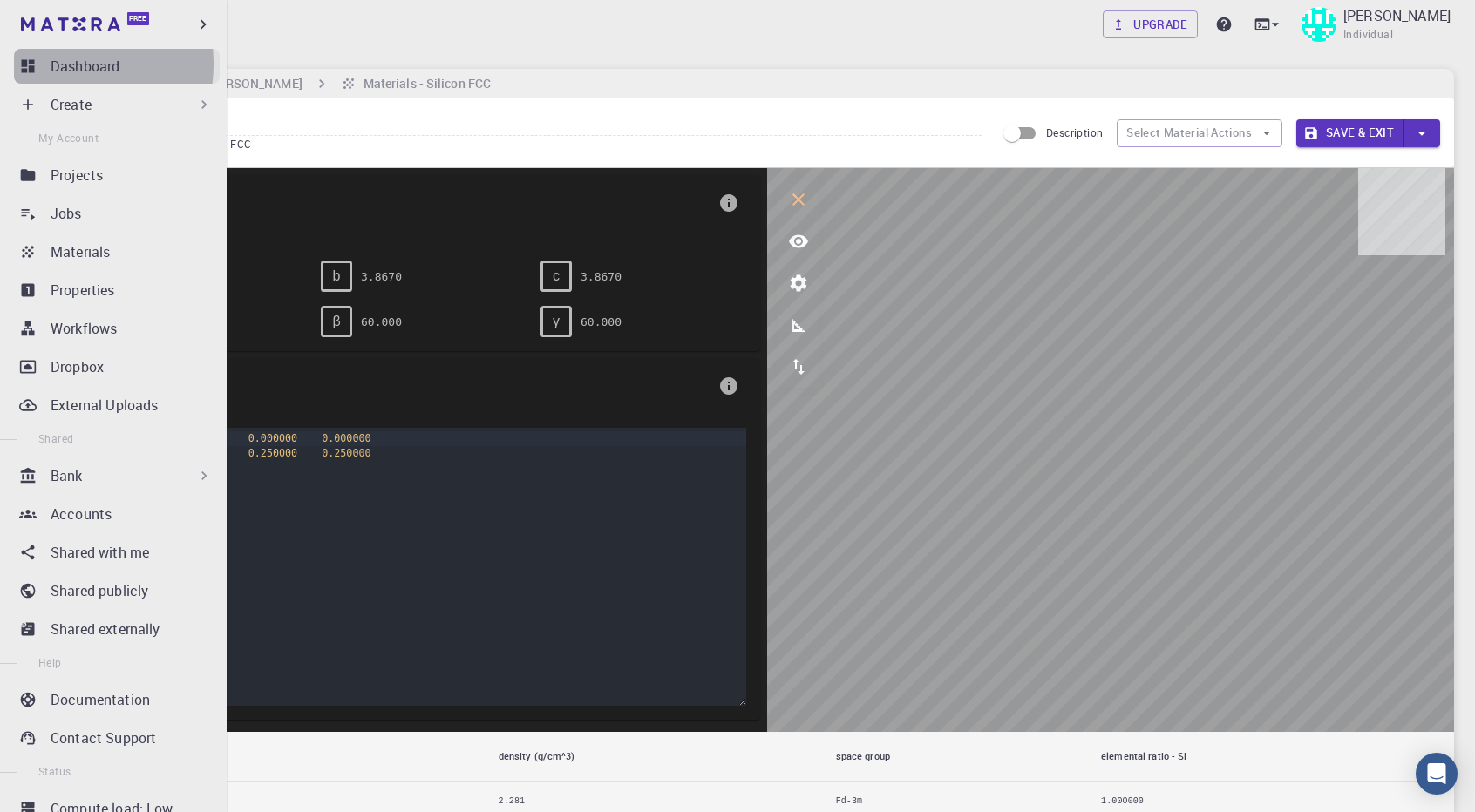
click at [56, 64] on p "Dashboard" at bounding box center [84, 66] width 69 height 21
